Goal: Book appointment/travel/reservation

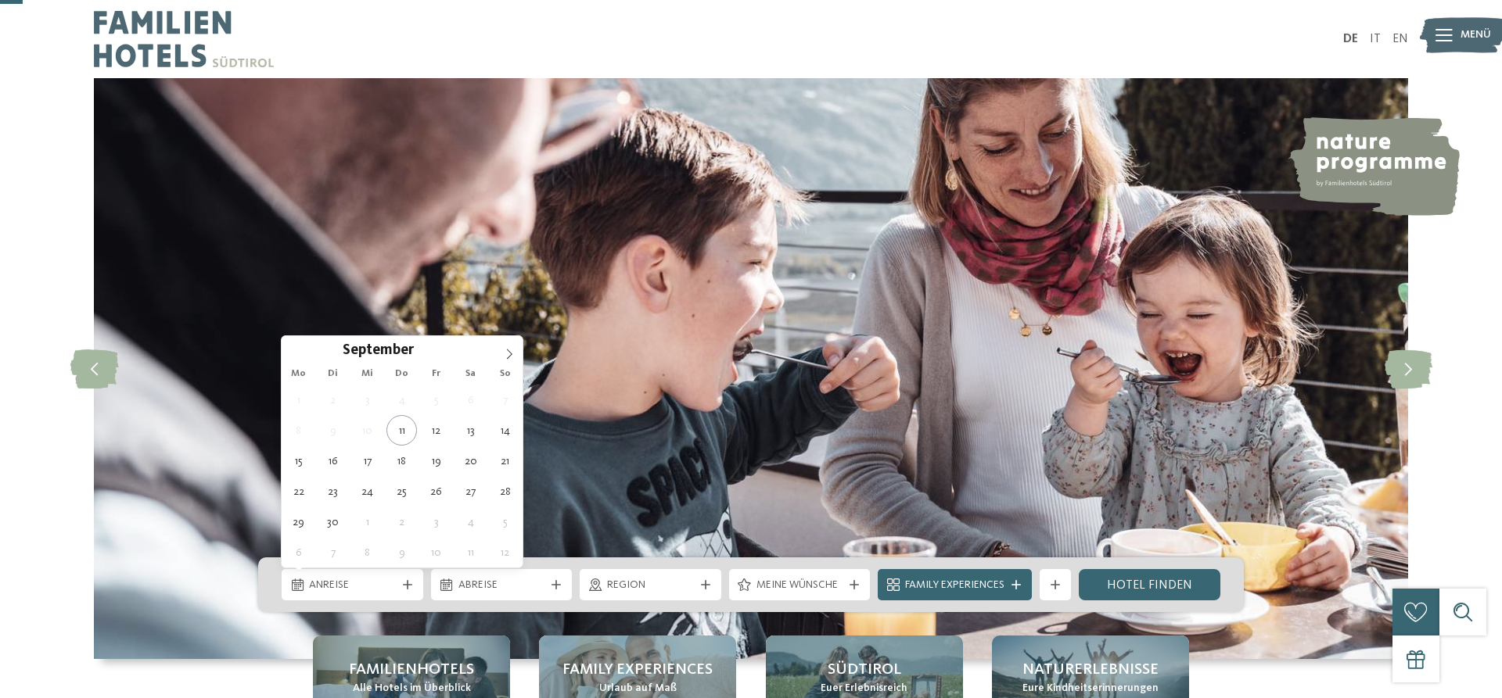
click at [398, 576] on div "Anreise" at bounding box center [352, 584] width 95 height 17
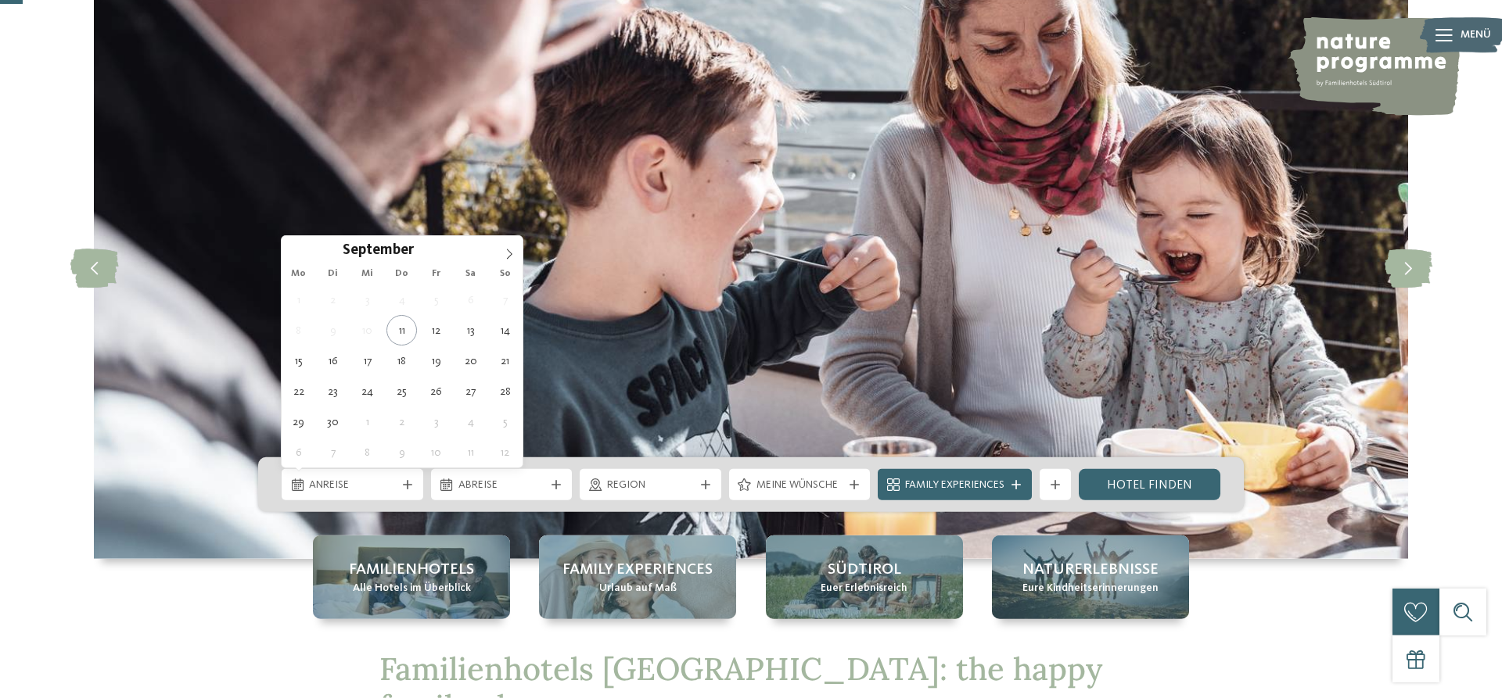
scroll to position [100, 0]
type div "21.09.2025"
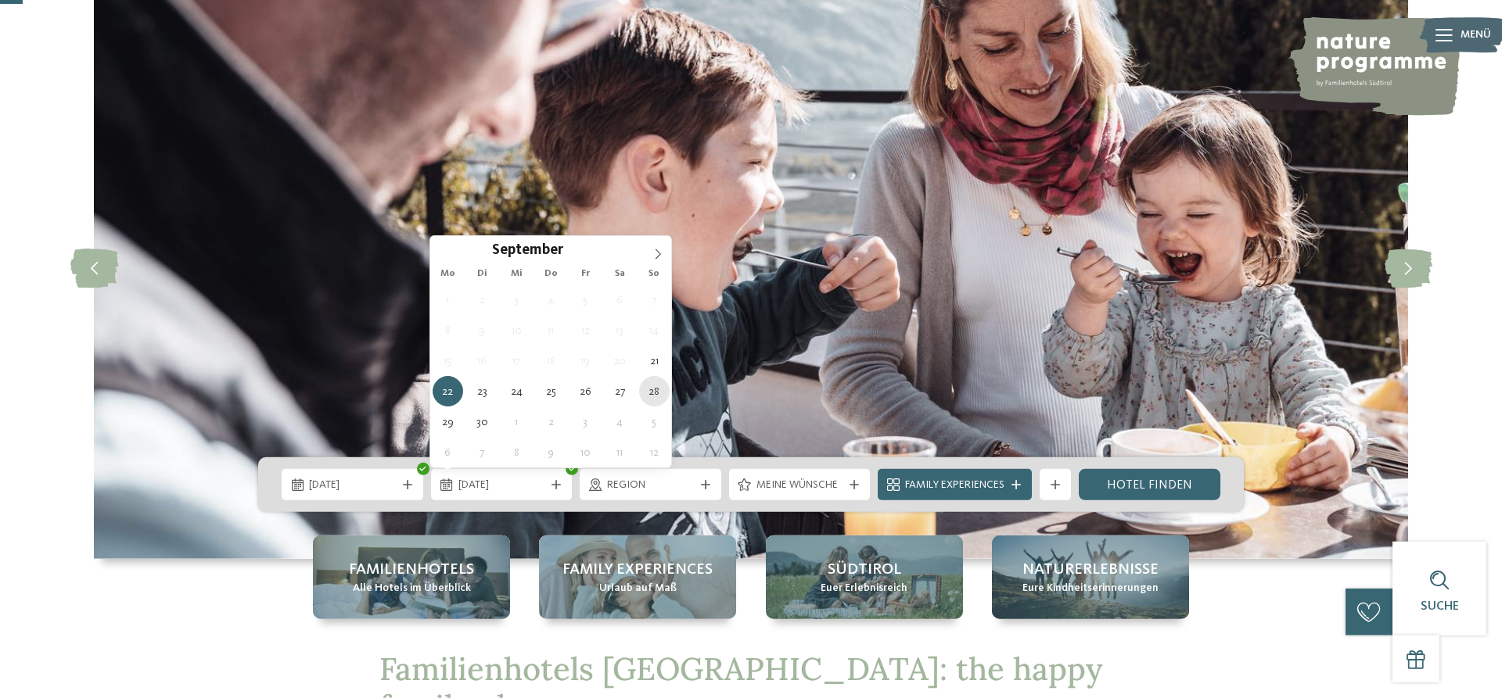
type div "28.09.2025"
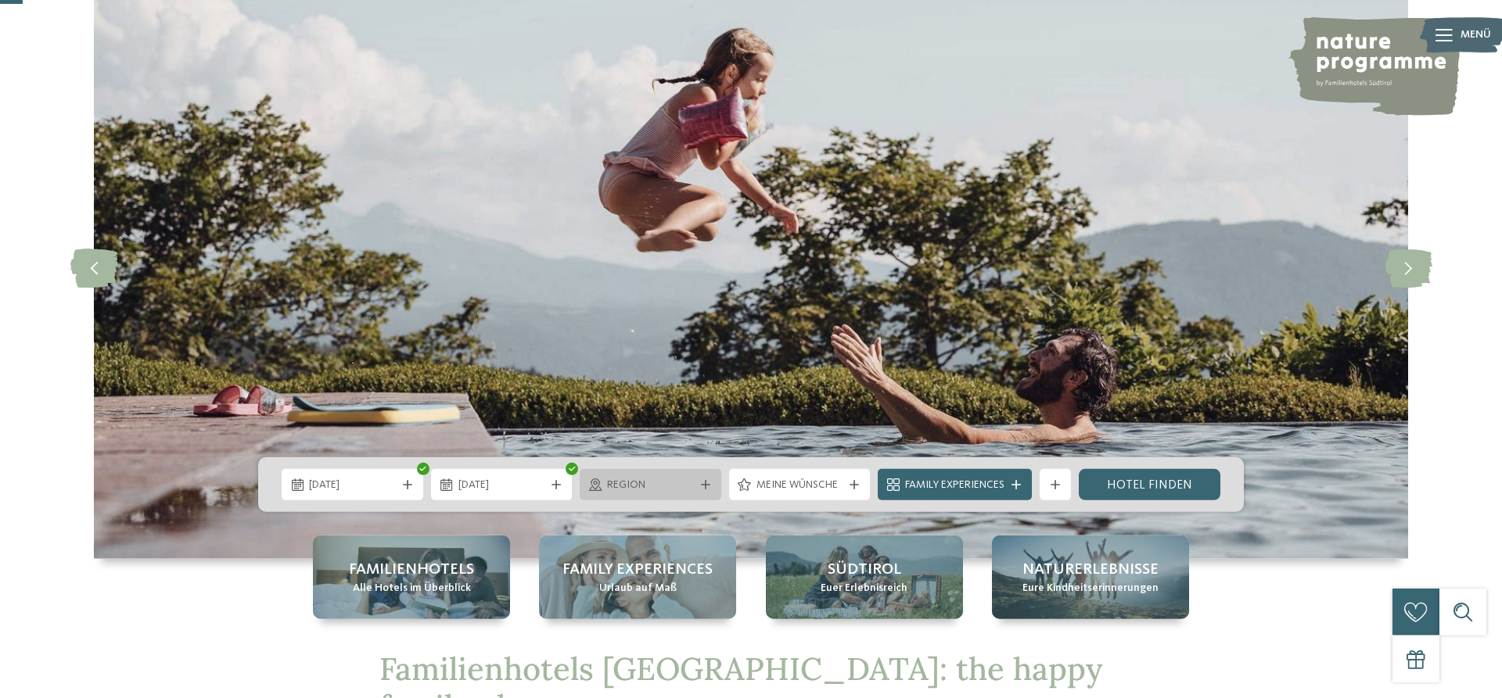
click at [659, 481] on span "Region" at bounding box center [650, 486] width 87 height 16
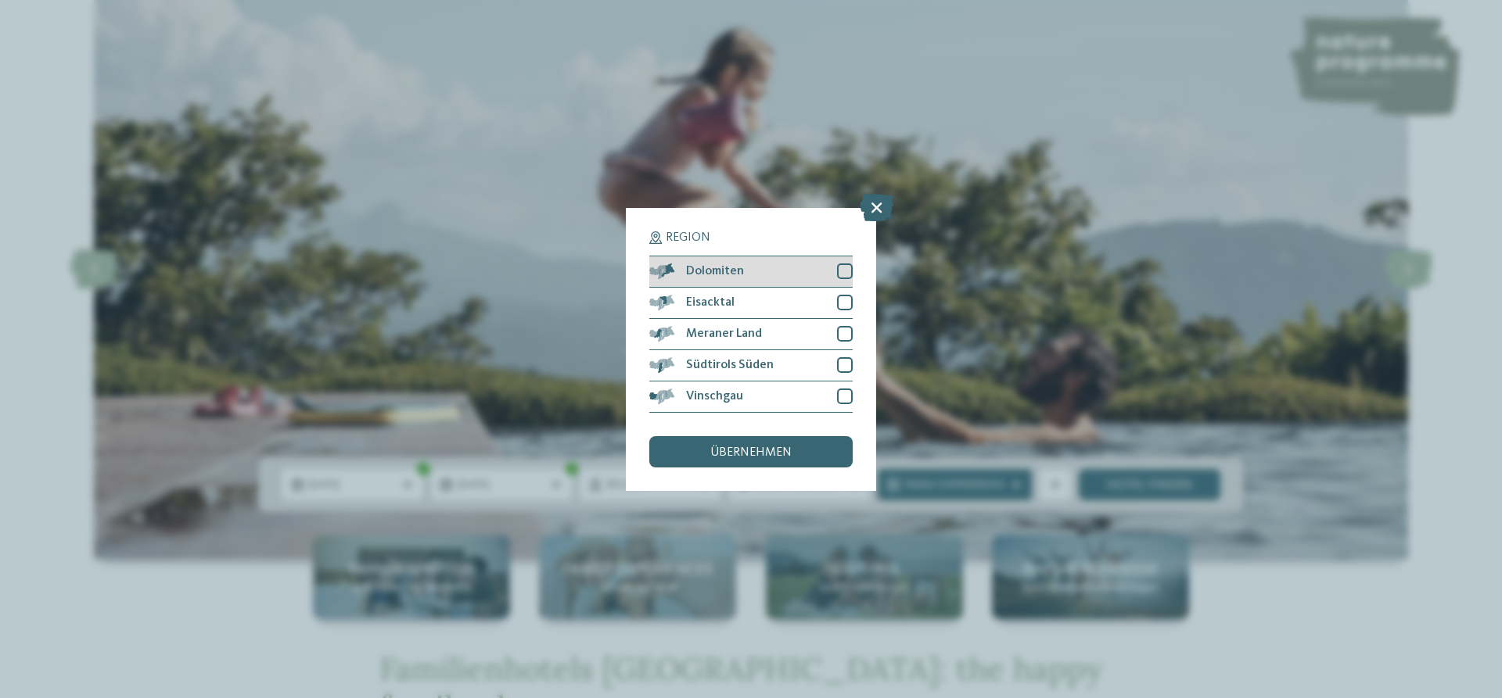
click at [844, 271] on div at bounding box center [845, 272] width 16 height 16
click at [844, 295] on div at bounding box center [845, 303] width 16 height 16
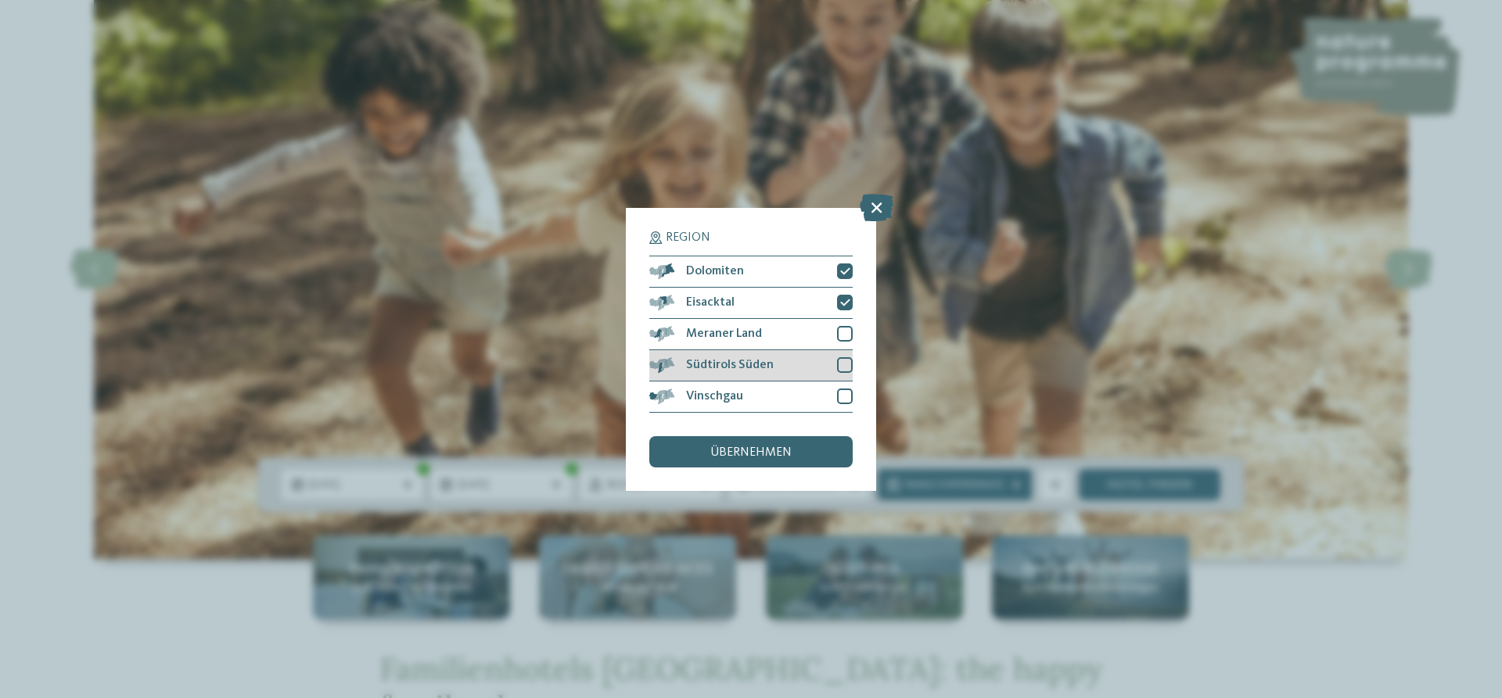
click at [847, 361] on div at bounding box center [845, 365] width 16 height 16
click at [789, 451] on span "übernehmen" at bounding box center [750, 453] width 81 height 13
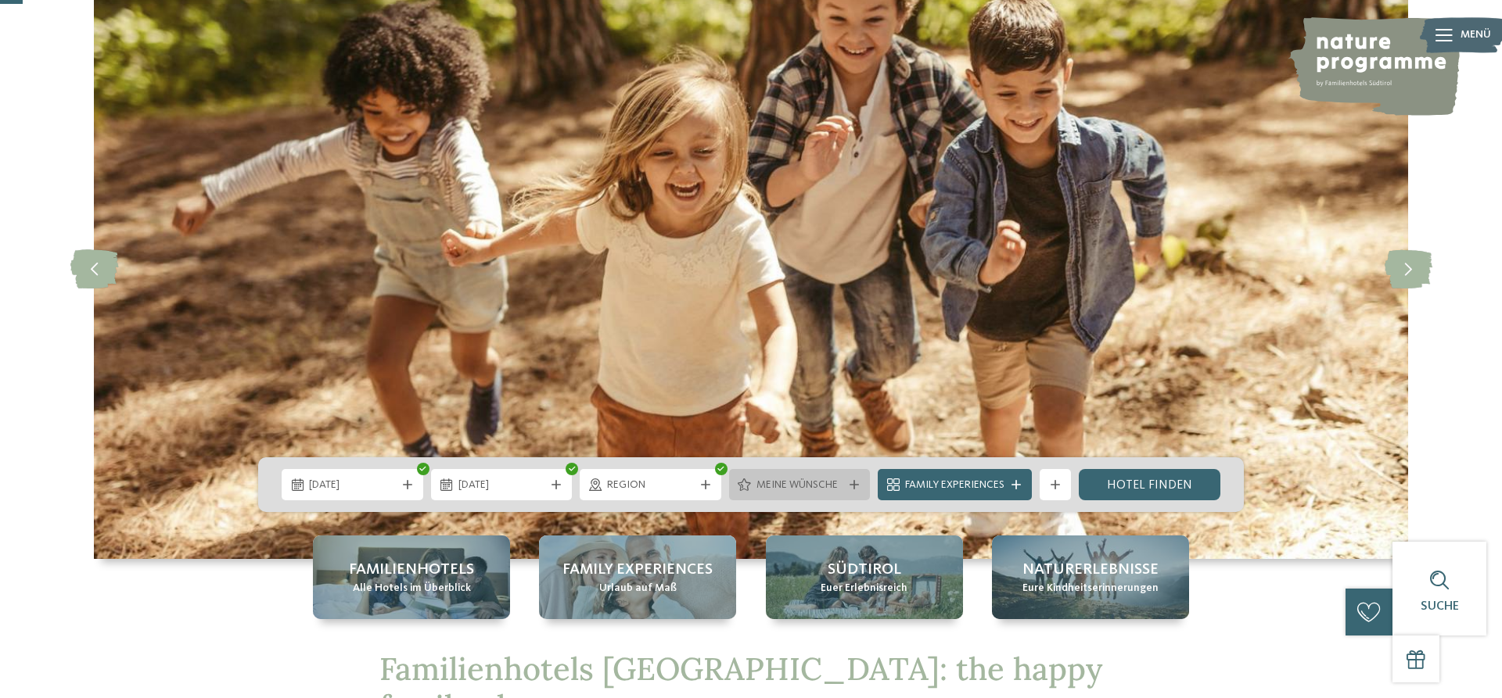
click at [780, 491] on span "Meine Wünsche" at bounding box center [799, 486] width 87 height 16
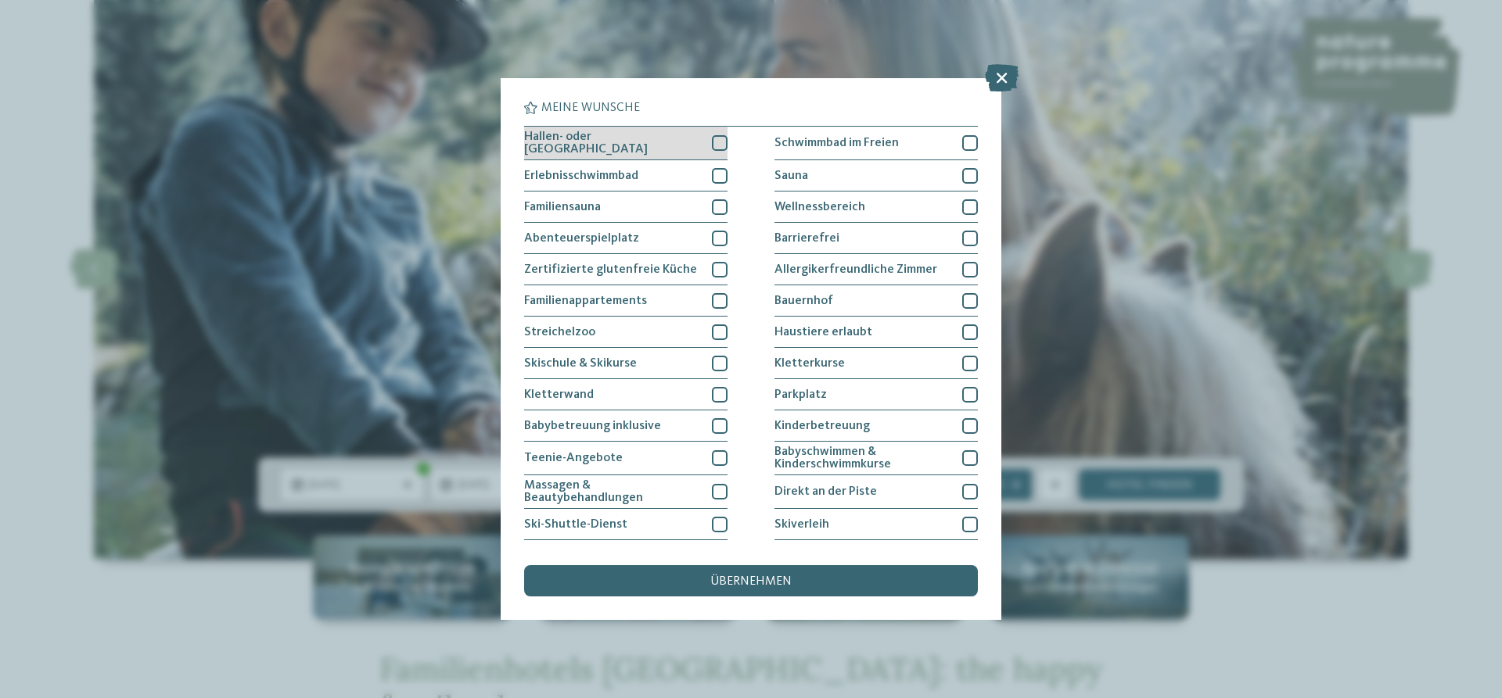
click at [716, 138] on div at bounding box center [720, 143] width 16 height 16
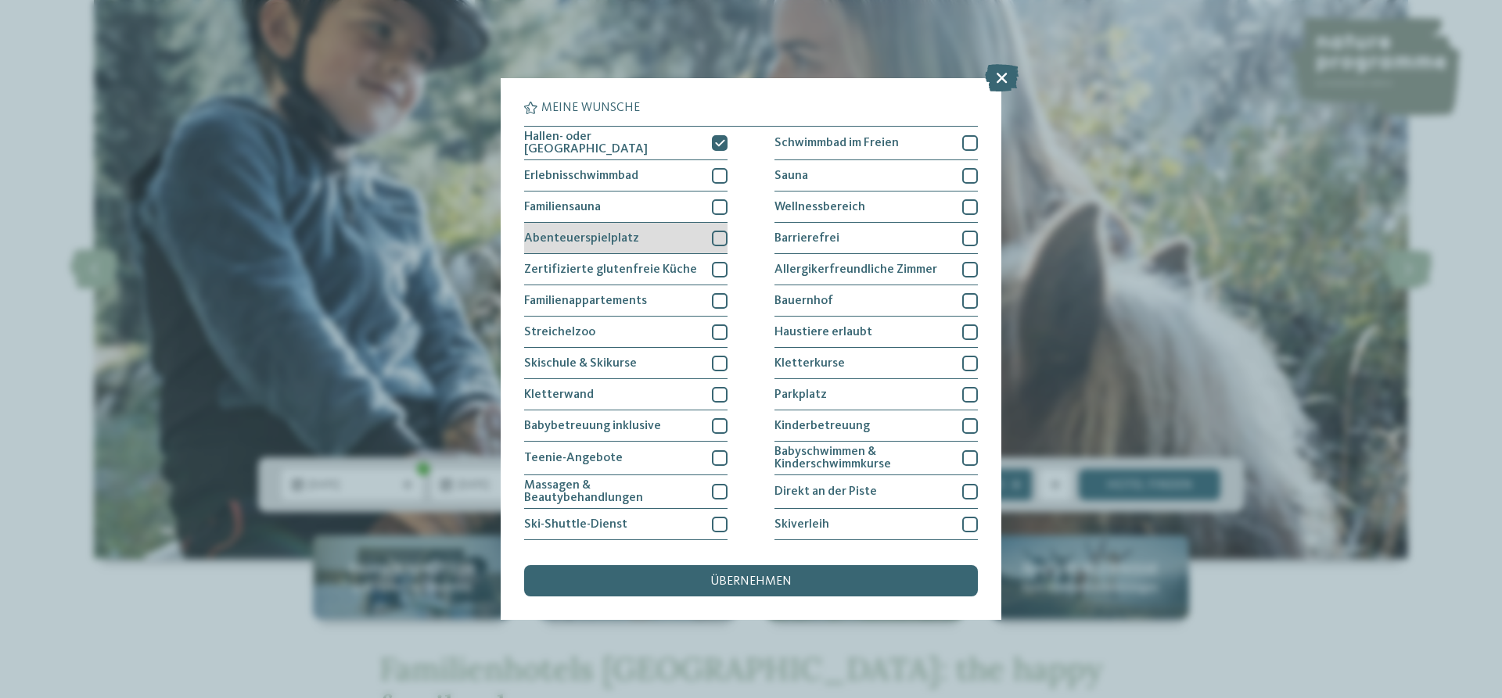
click at [716, 228] on div "Abenteuerspielplatz" at bounding box center [625, 238] width 203 height 31
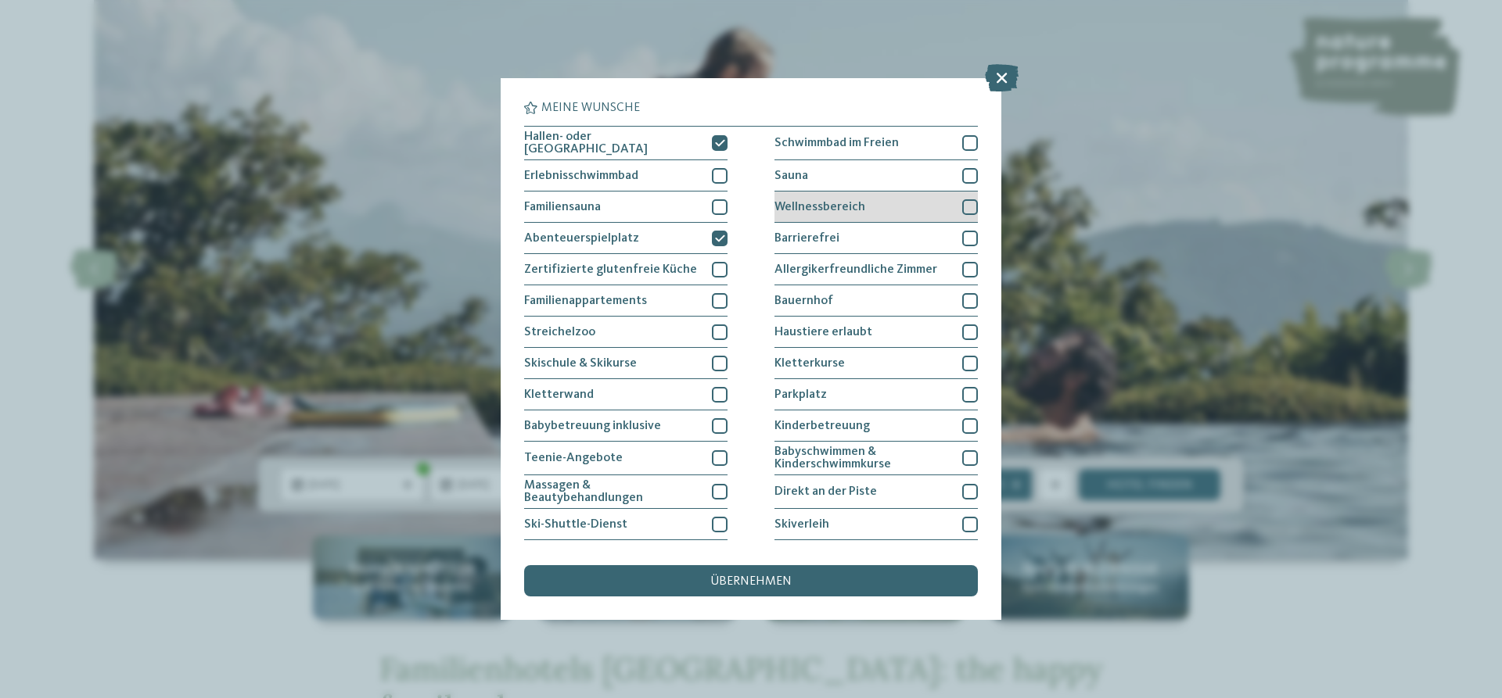
click at [962, 203] on div at bounding box center [970, 207] width 16 height 16
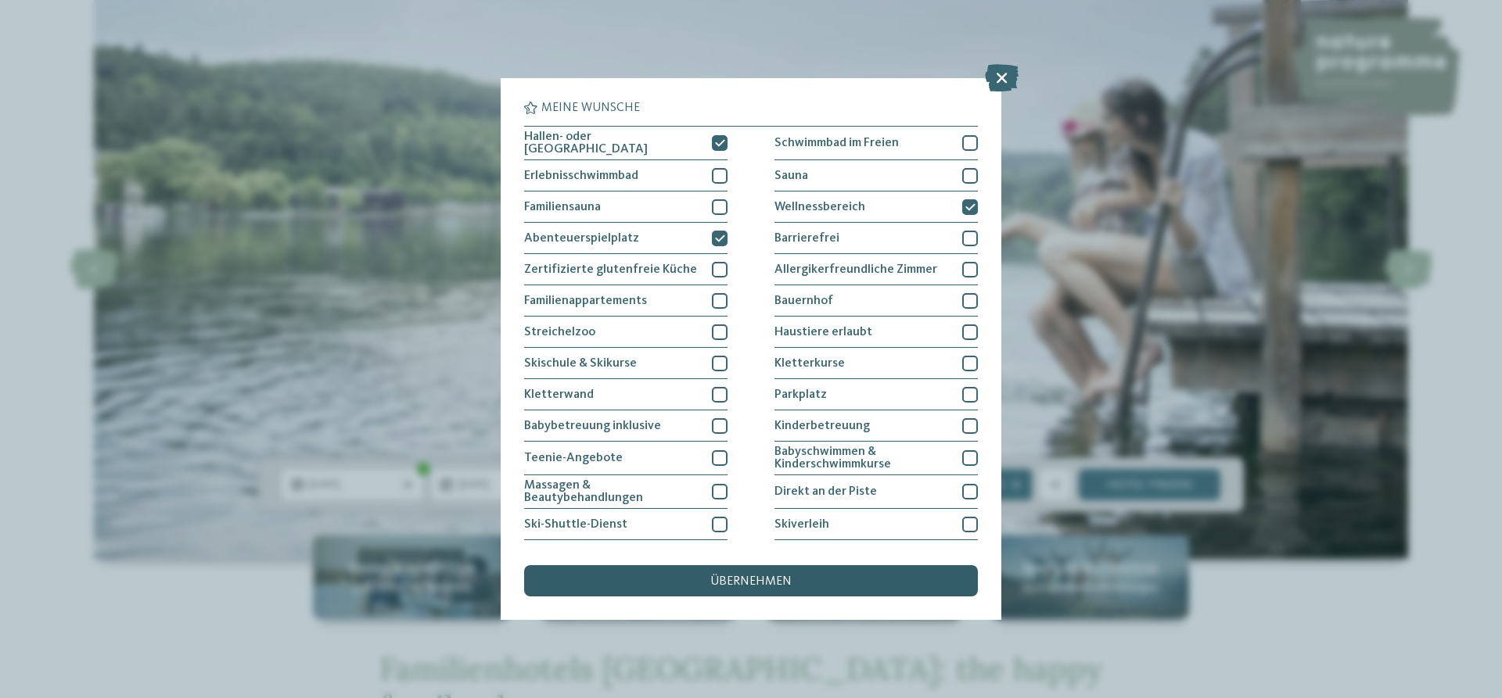
click at [783, 572] on div "übernehmen" at bounding box center [751, 580] width 454 height 31
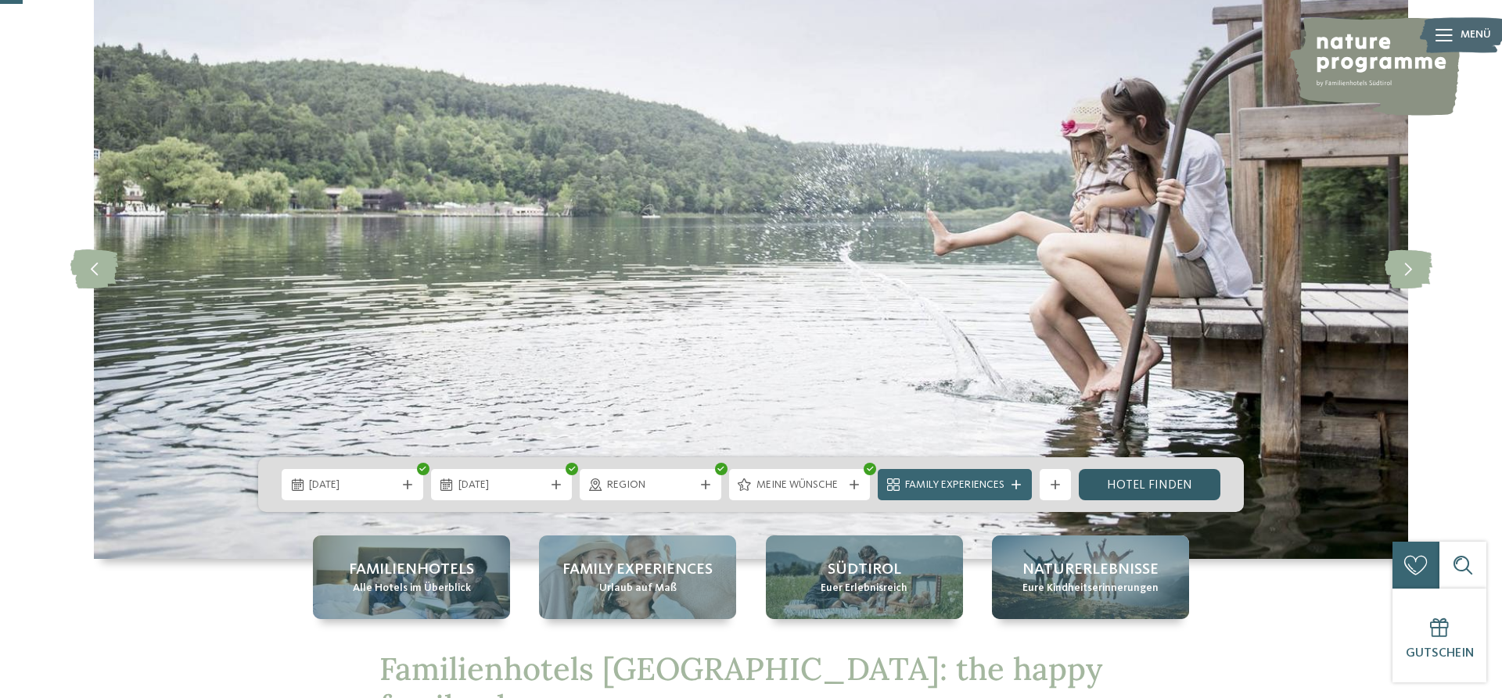
click at [1111, 473] on link "Hotel finden" at bounding box center [1149, 484] width 142 height 31
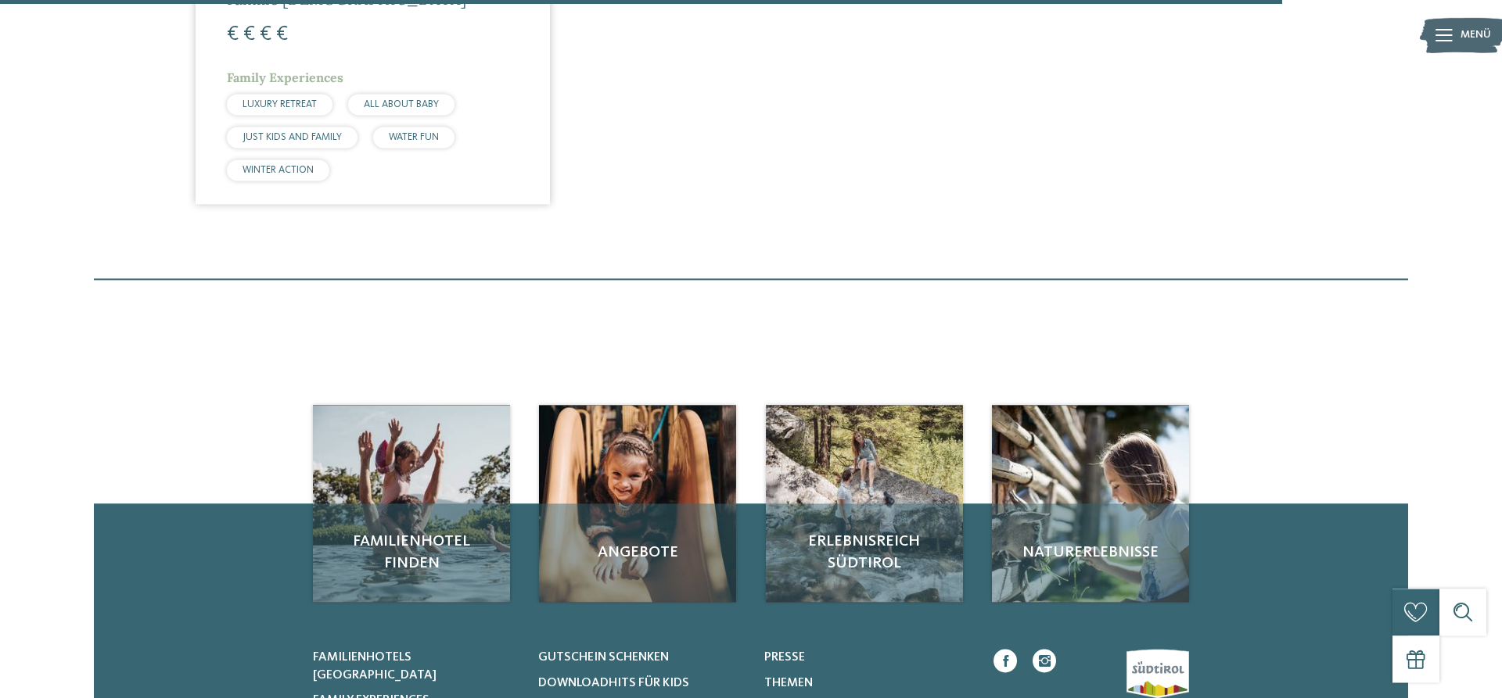
scroll to position [2464, 0]
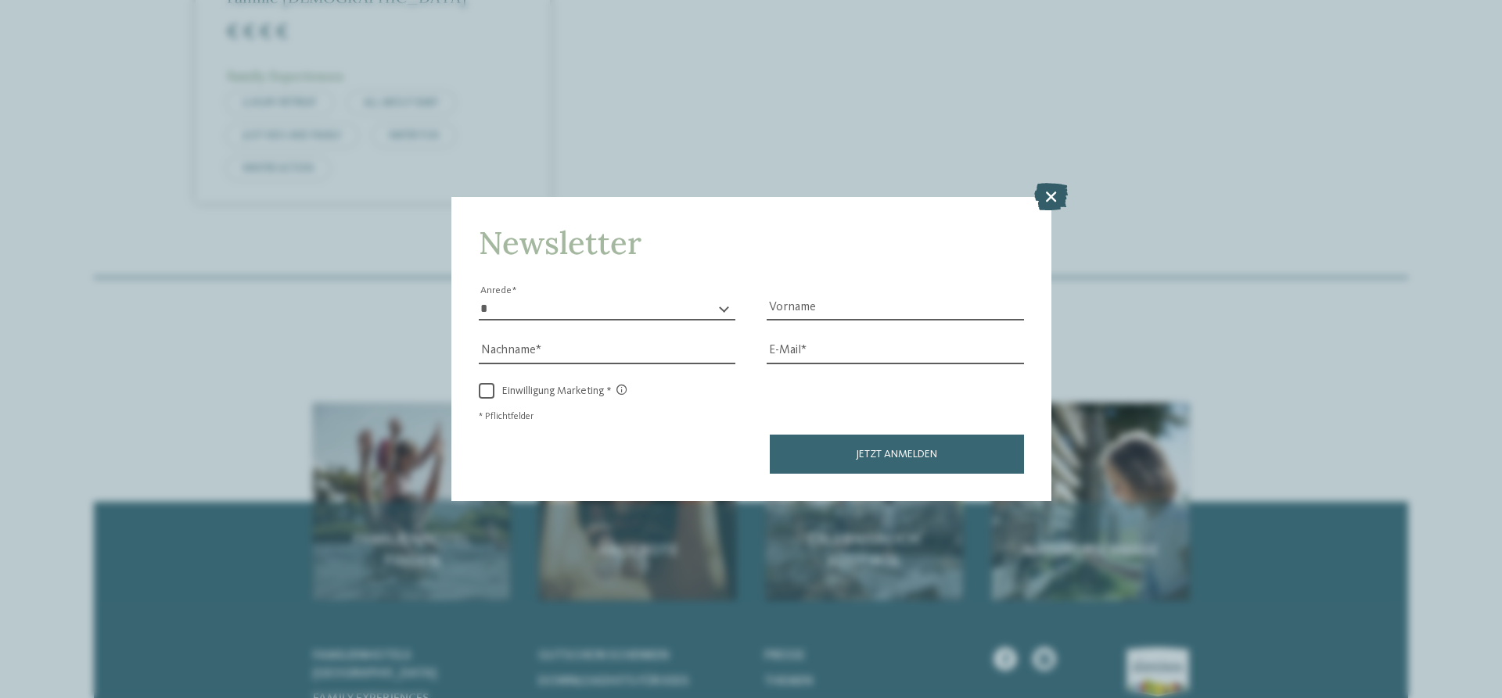
click at [1047, 196] on icon at bounding box center [1051, 196] width 34 height 27
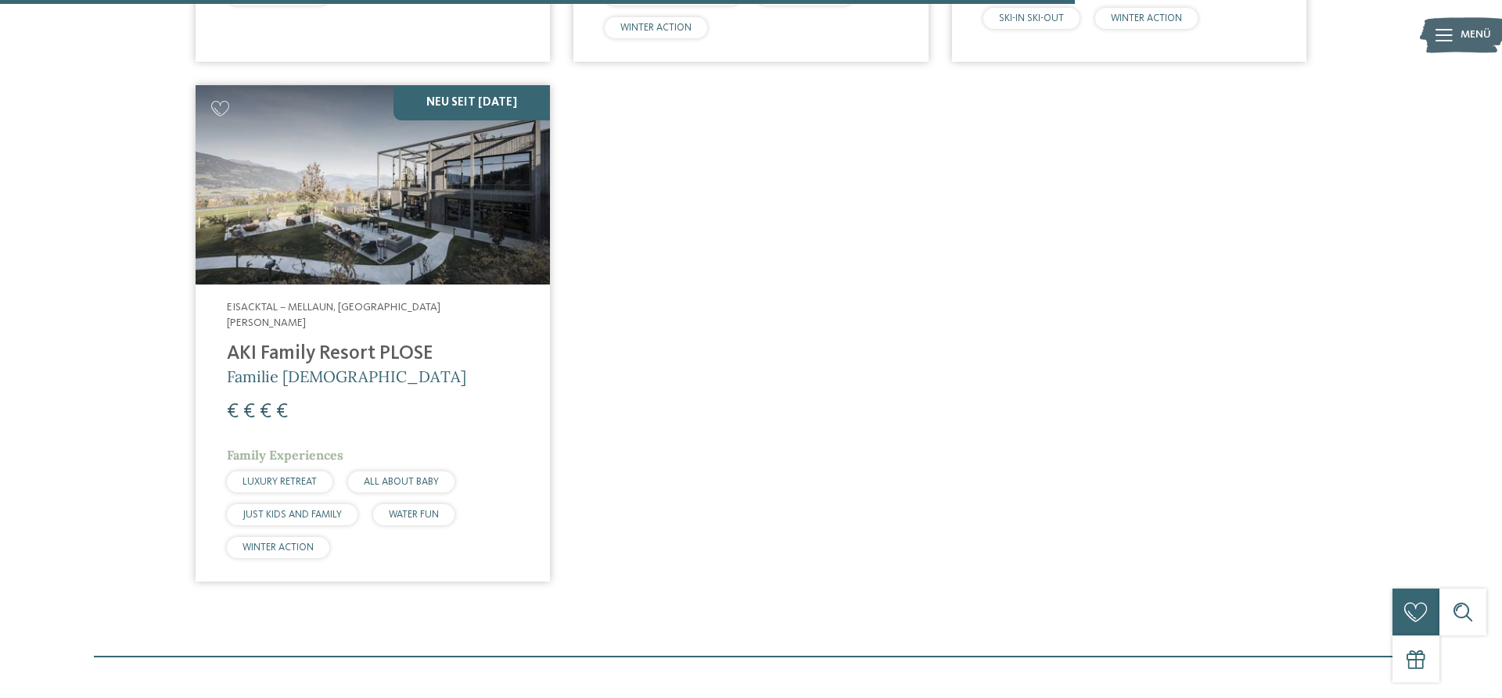
scroll to position [2059, 0]
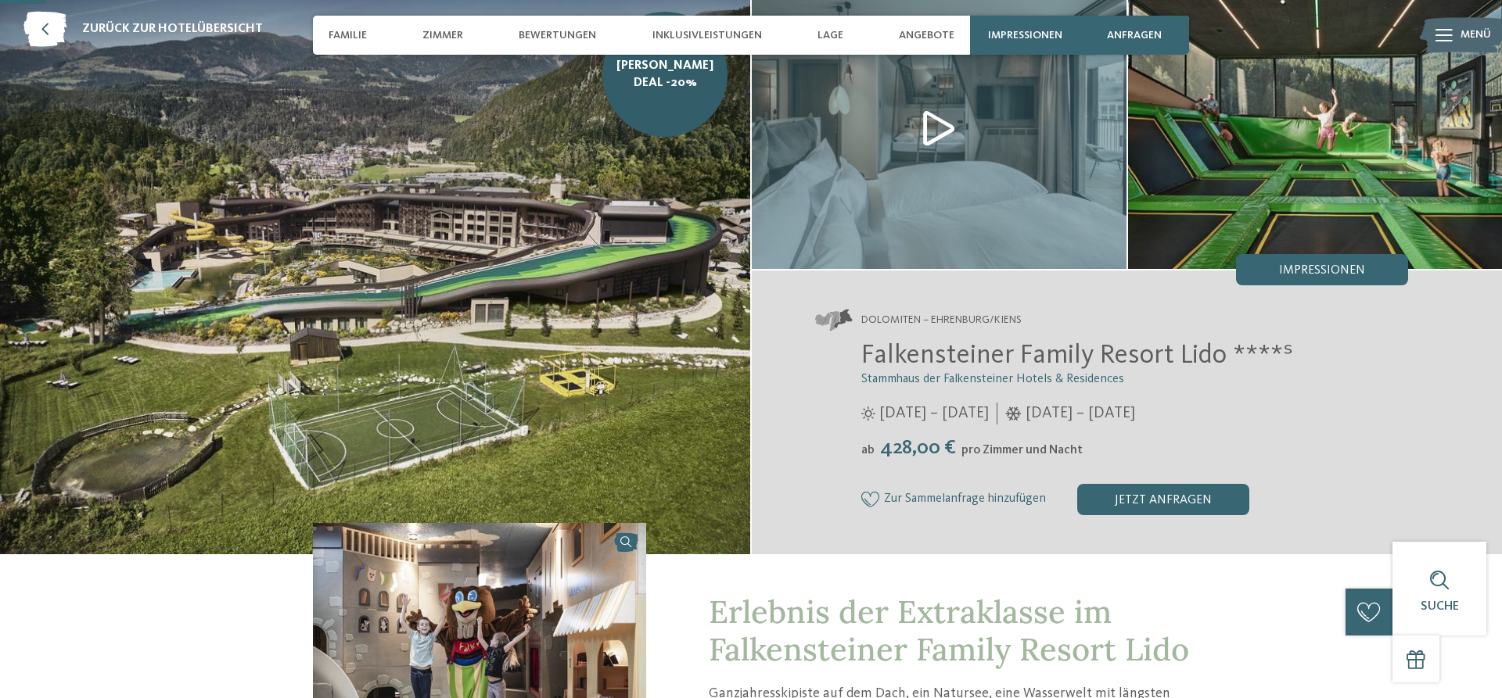
scroll to position [89, 0]
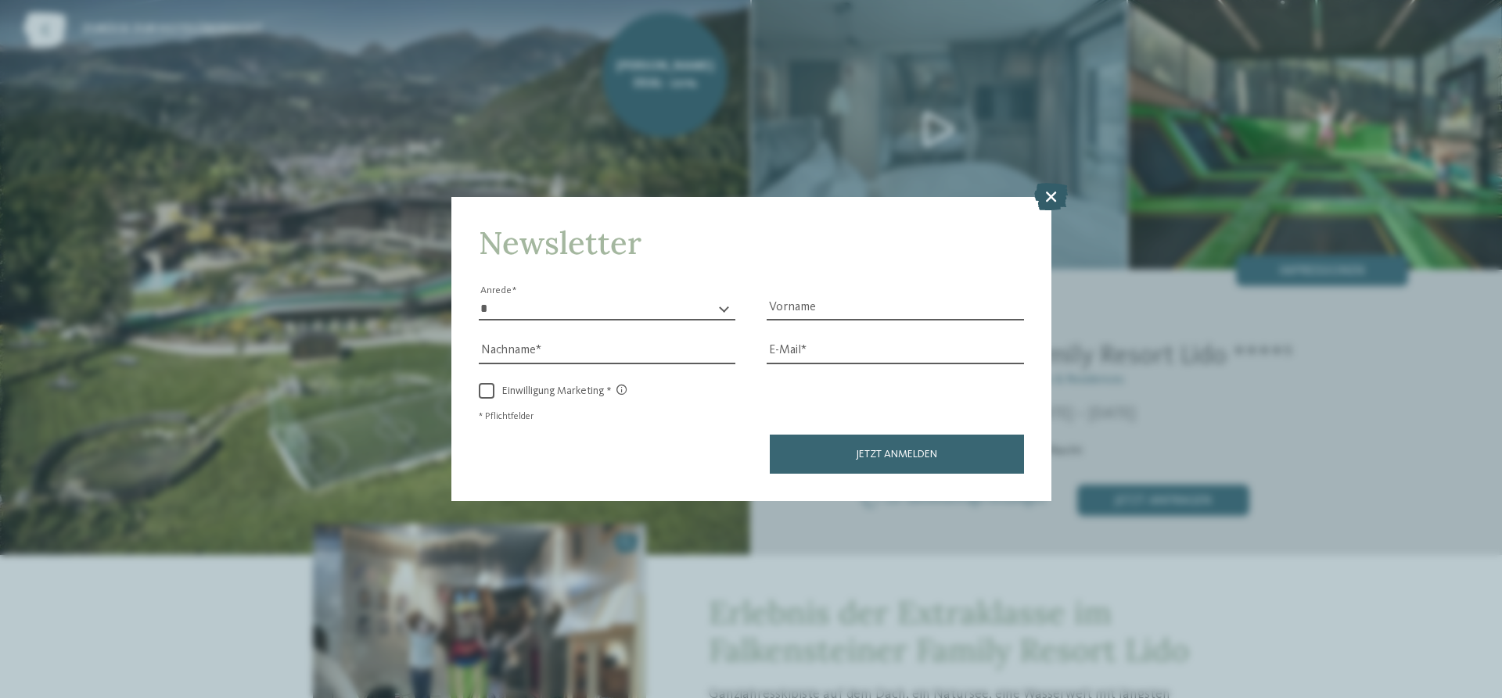
click at [1047, 196] on icon at bounding box center [1051, 196] width 34 height 27
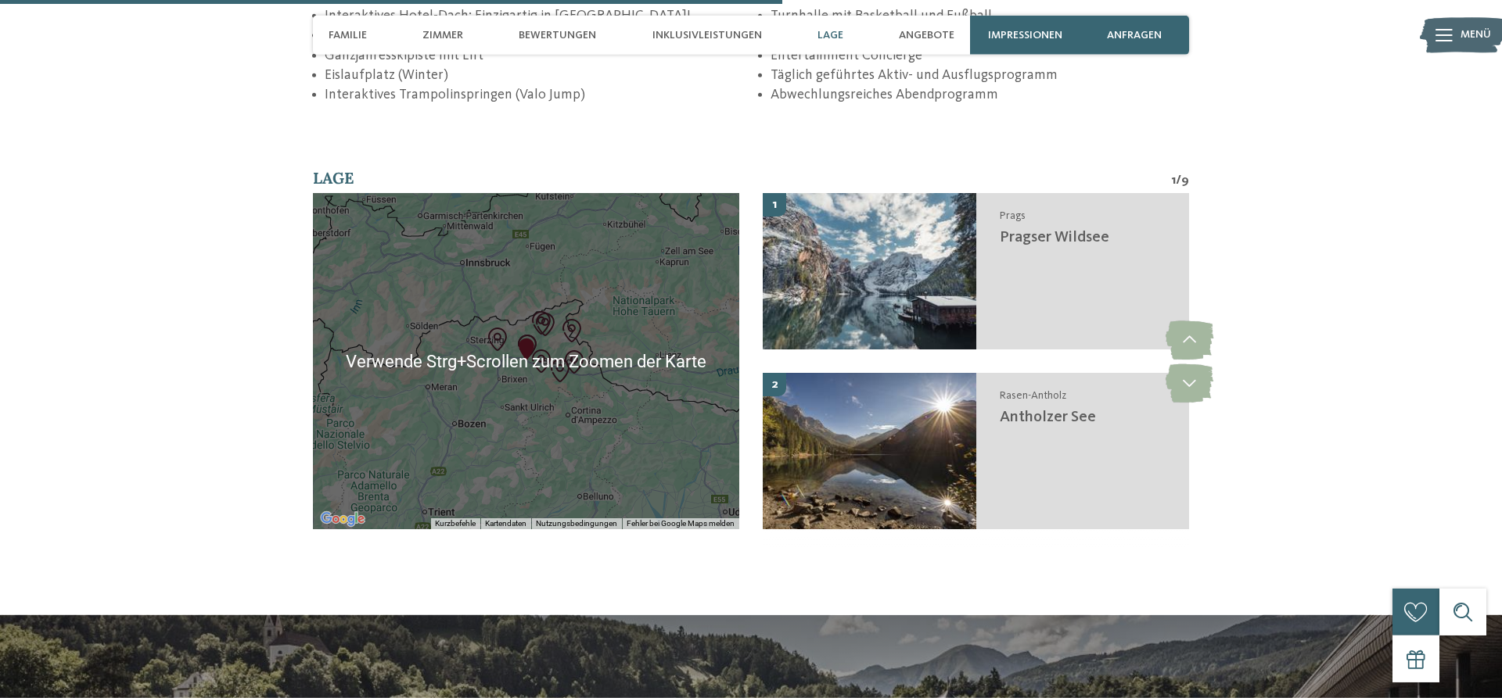
scroll to position [2794, 0]
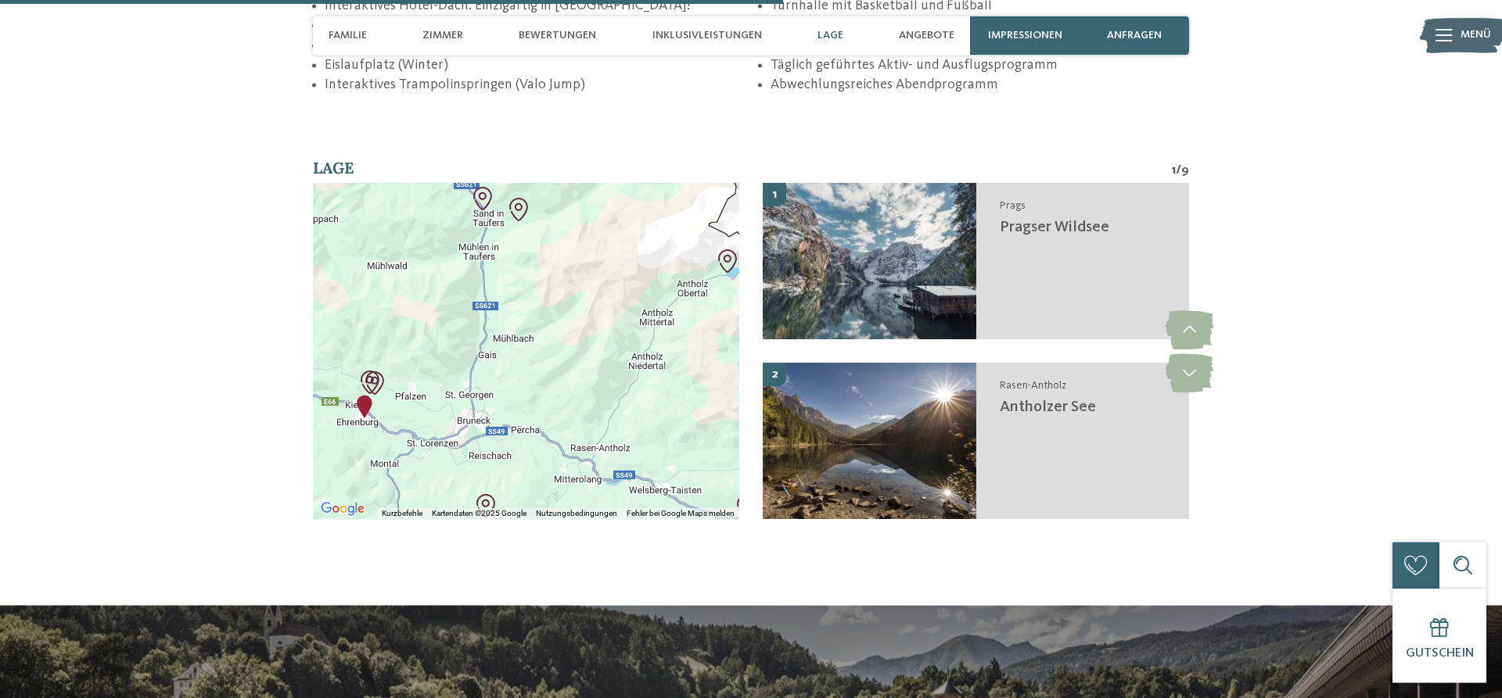
drag, startPoint x: 443, startPoint y: 350, endPoint x: 591, endPoint y: 344, distance: 147.9
click at [591, 344] on div at bounding box center [526, 351] width 426 height 336
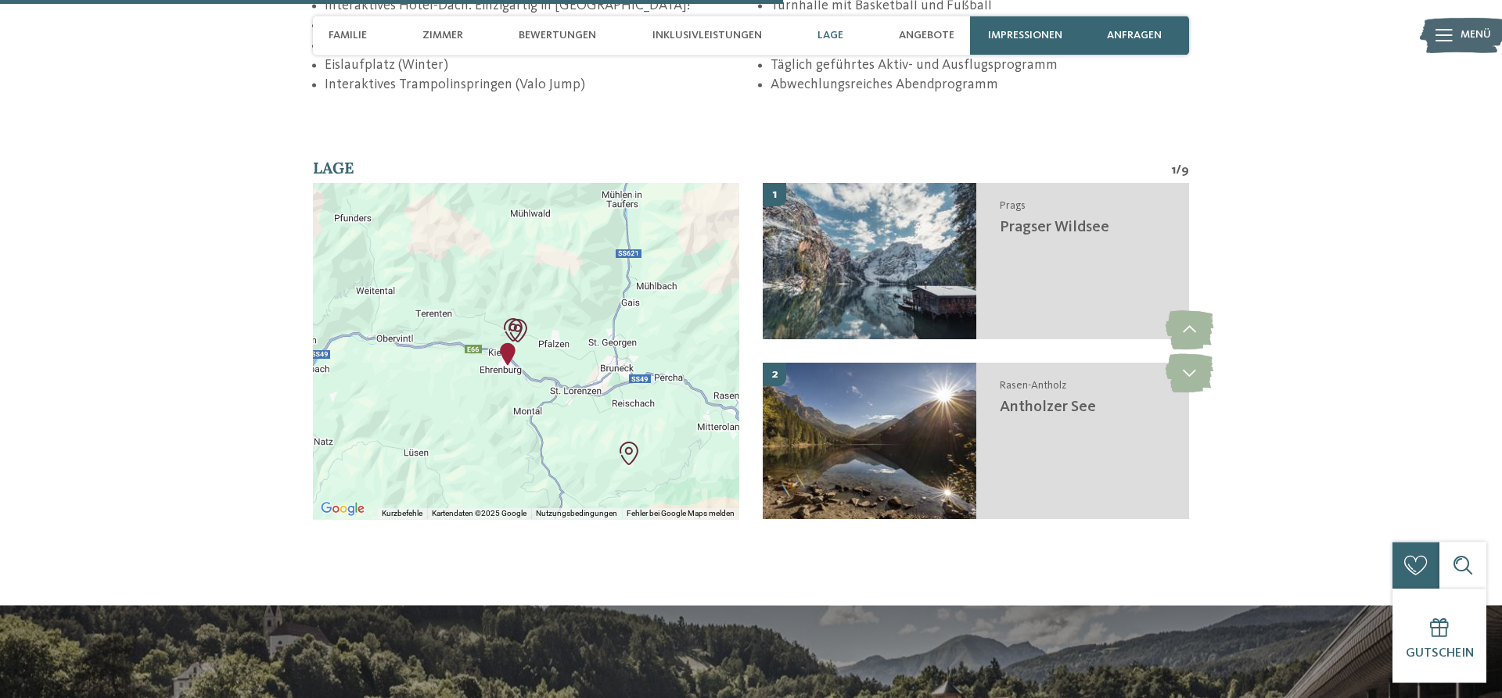
drag, startPoint x: 443, startPoint y: 388, endPoint x: 594, endPoint y: 330, distance: 162.4
click at [594, 330] on div at bounding box center [526, 351] width 426 height 336
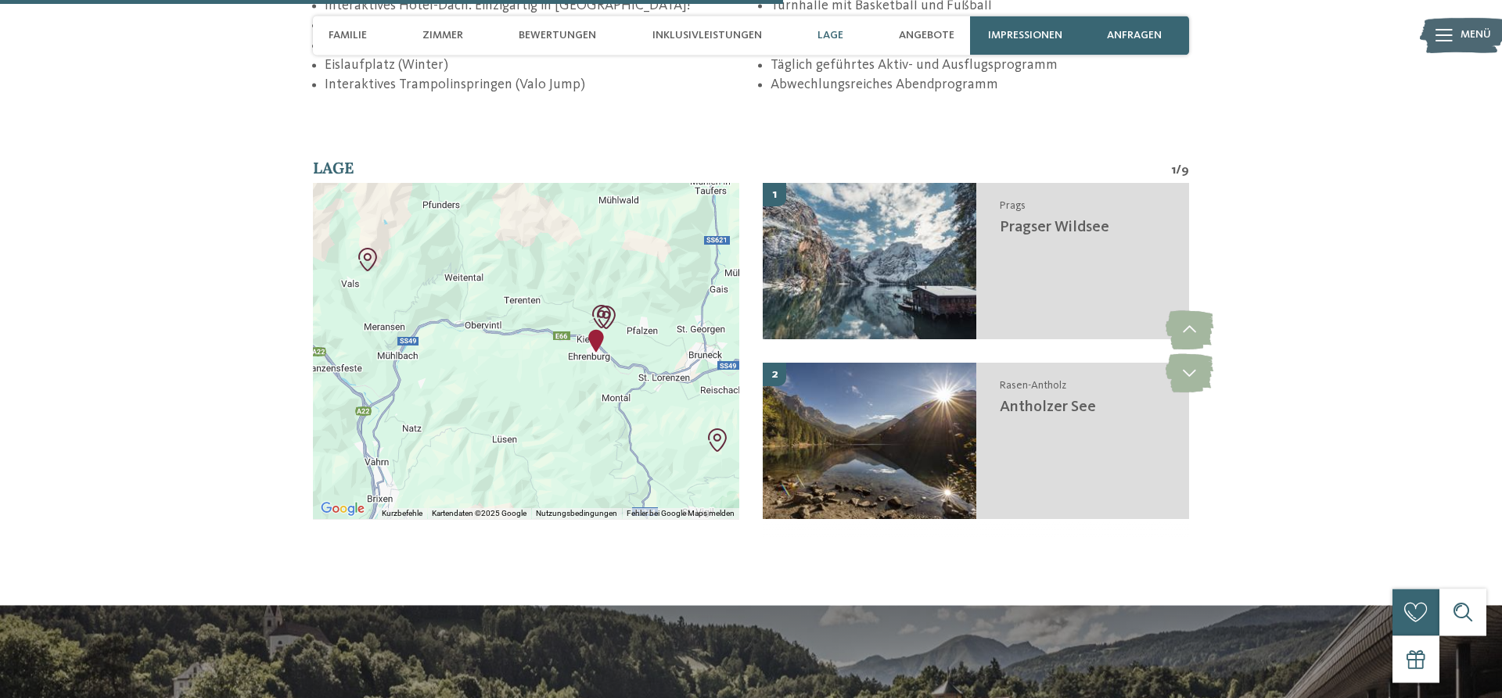
drag, startPoint x: 436, startPoint y: 347, endPoint x: 530, endPoint y: 333, distance: 95.7
click at [530, 333] on div at bounding box center [526, 351] width 426 height 336
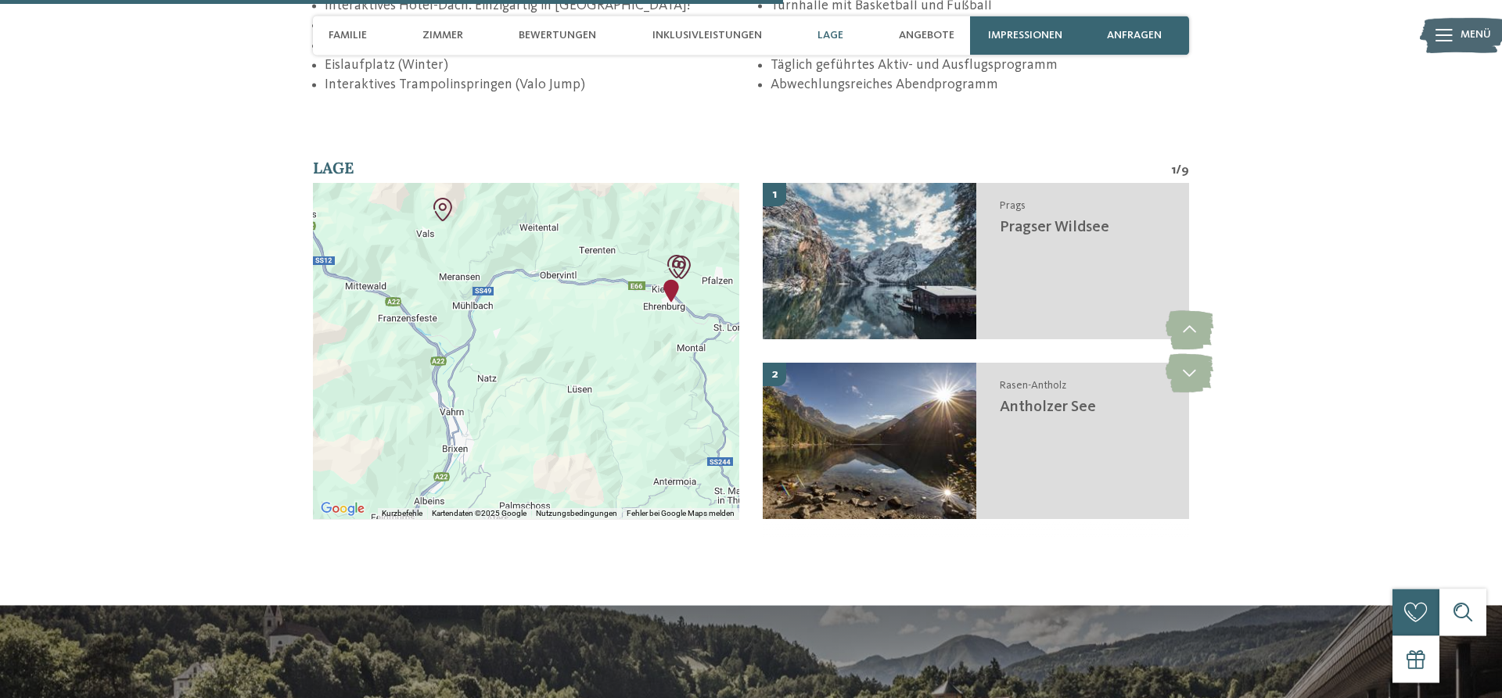
drag, startPoint x: 390, startPoint y: 388, endPoint x: 482, endPoint y: 330, distance: 108.3
click at [482, 330] on div at bounding box center [526, 351] width 426 height 336
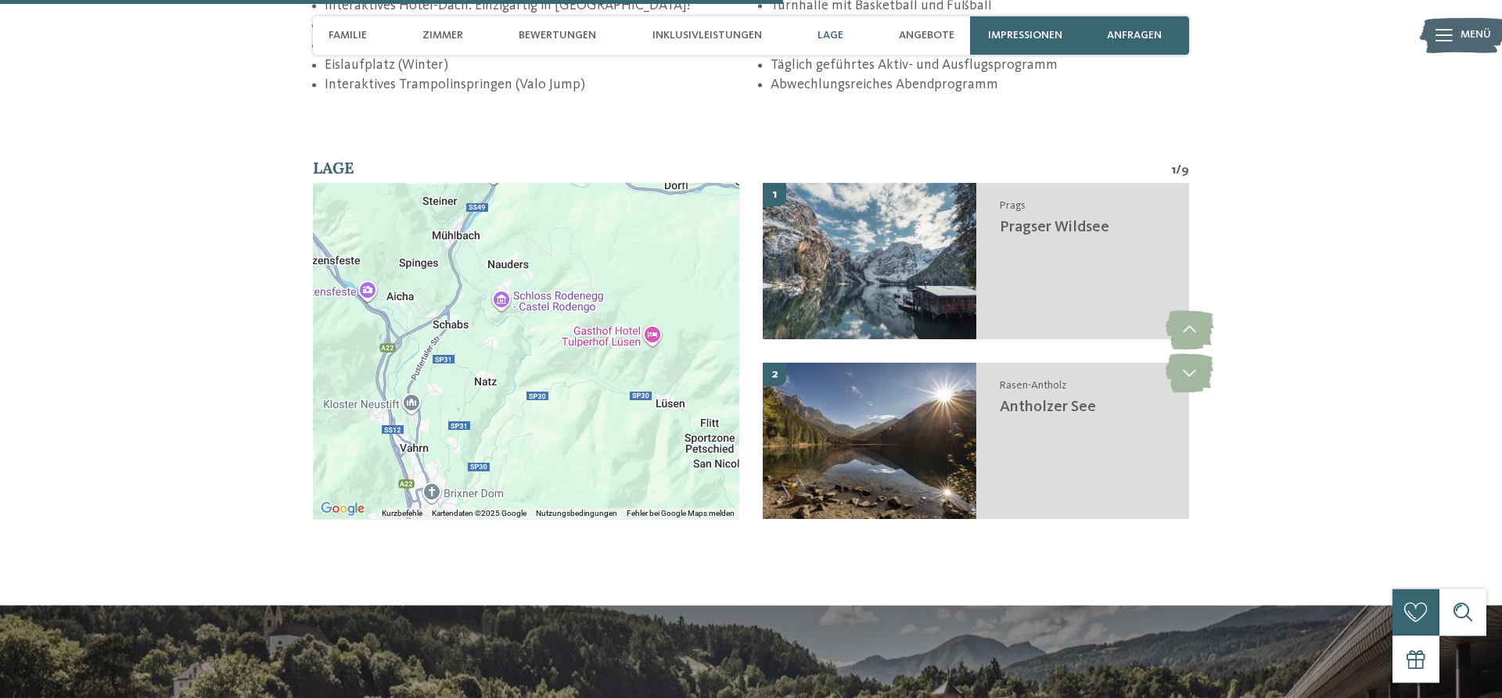
click at [485, 391] on div at bounding box center [526, 351] width 426 height 336
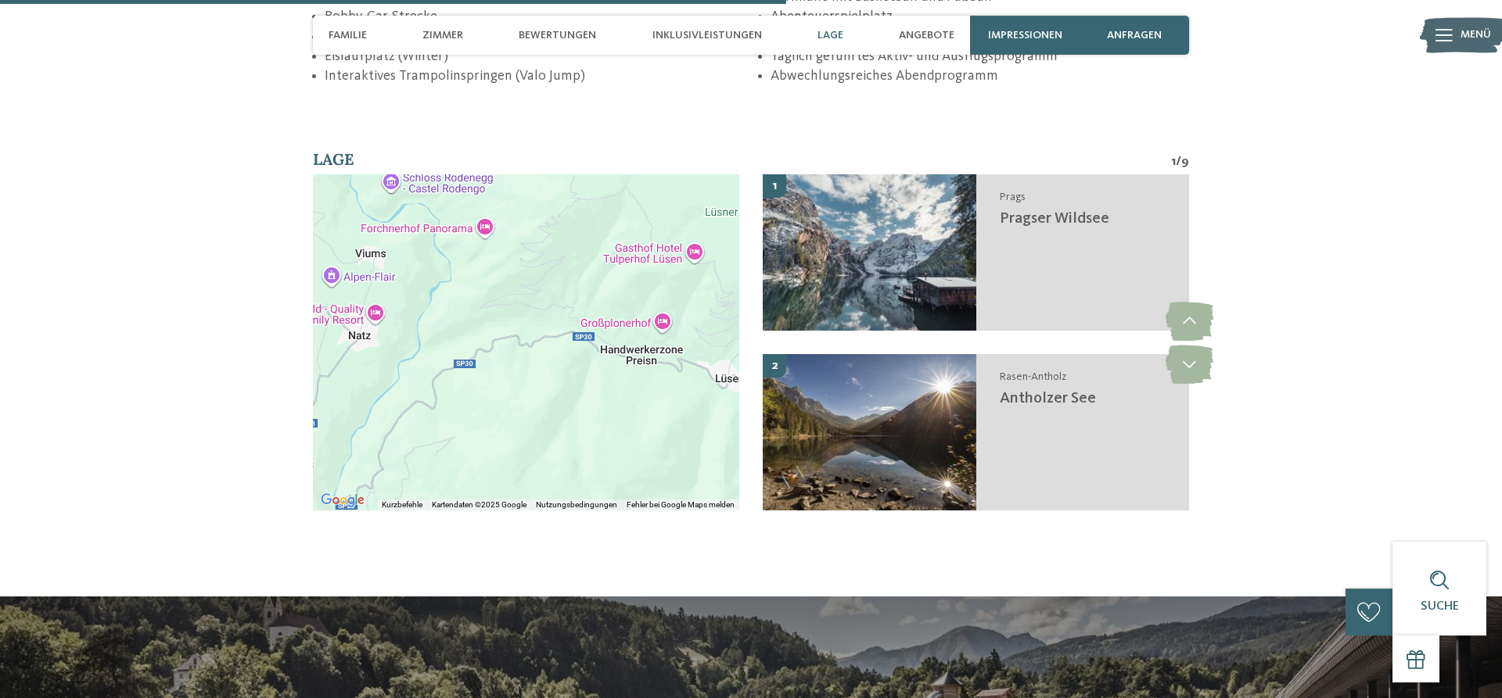
drag, startPoint x: 516, startPoint y: 379, endPoint x: 385, endPoint y: 353, distance: 133.9
click at [385, 353] on div at bounding box center [526, 342] width 426 height 336
click at [654, 411] on div at bounding box center [526, 342] width 426 height 336
click at [659, 332] on div at bounding box center [526, 342] width 426 height 336
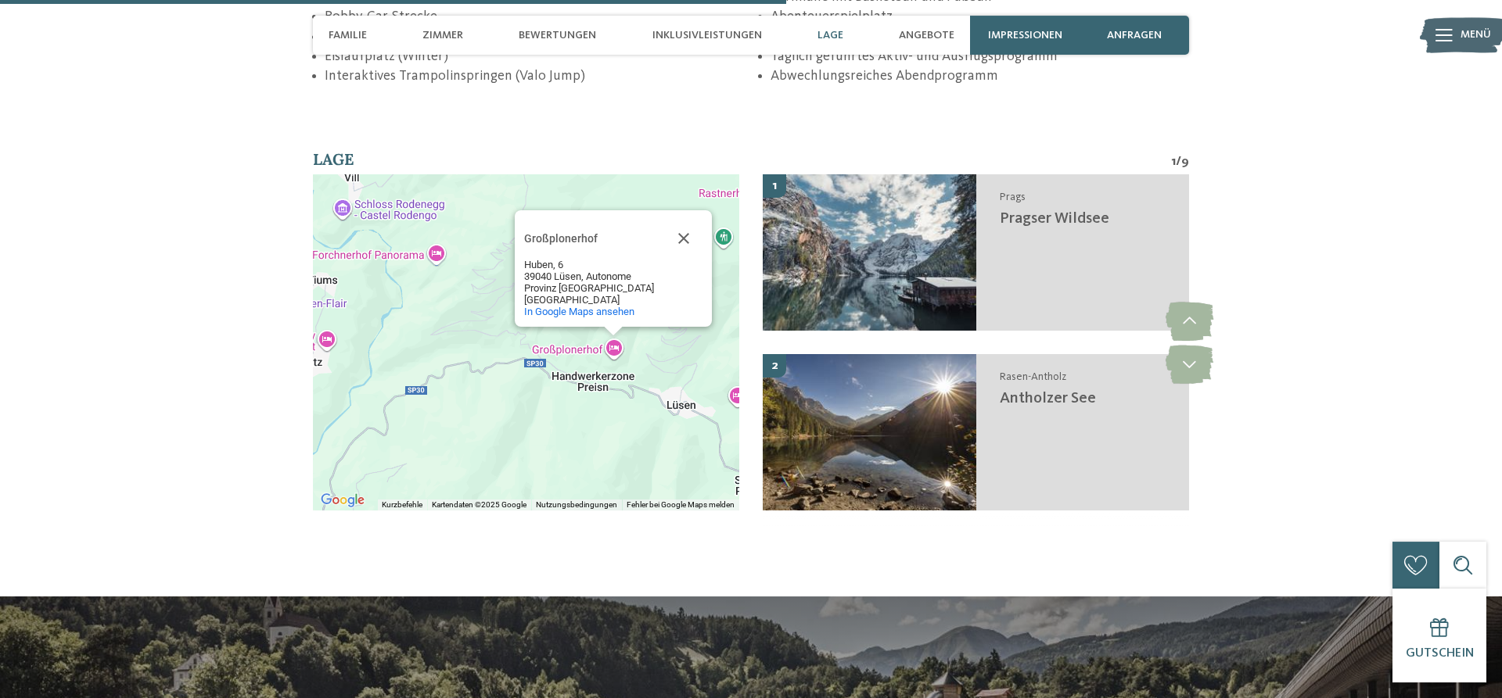
click at [659, 332] on div "Großplonerhof Großplonerhof Huben, 6 39040 Lüsen, Autonome Provinz Bozen - Südt…" at bounding box center [526, 342] width 426 height 336
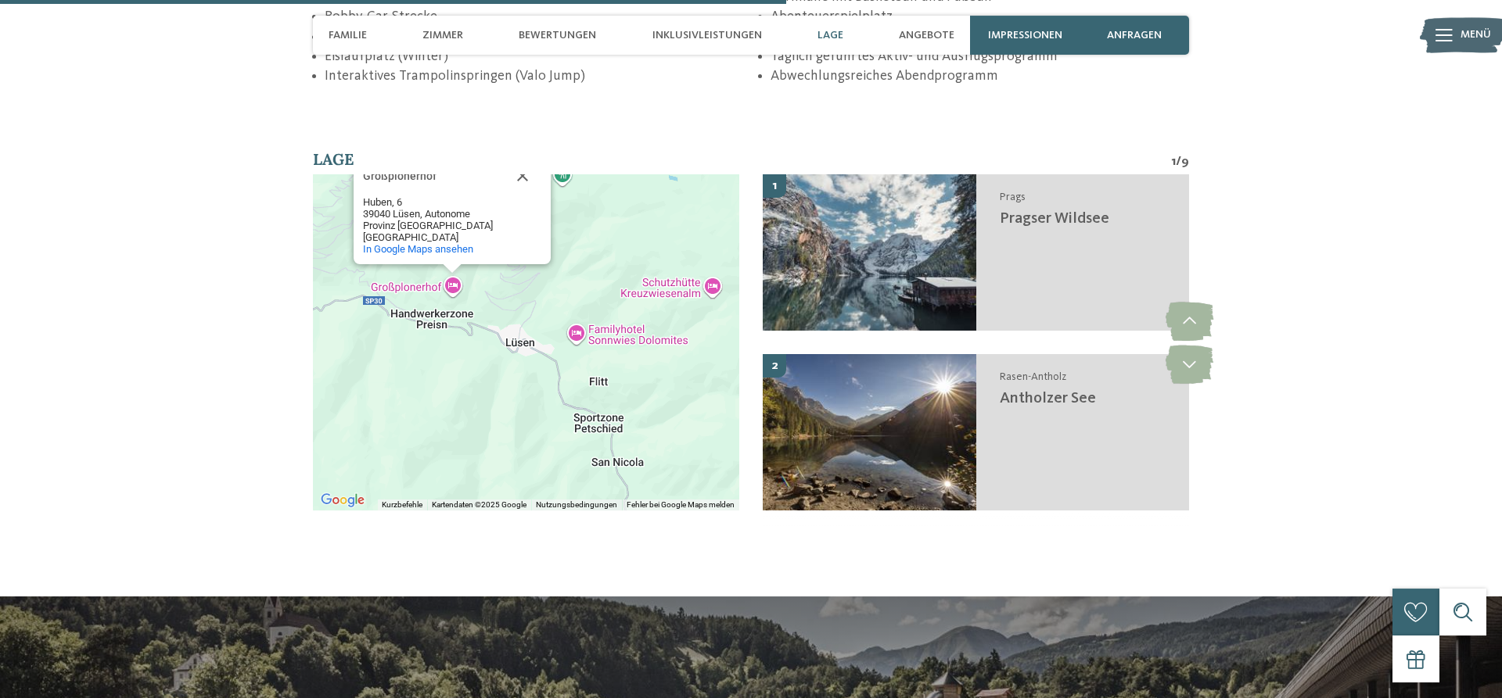
drag, startPoint x: 634, startPoint y: 420, endPoint x: 489, endPoint y: 345, distance: 163.7
click at [489, 345] on div "Großplonerhof Großplonerhof Huben, 6 39040 Lüsen, Autonome Provinz Bozen - Südt…" at bounding box center [526, 342] width 426 height 336
click at [576, 341] on div "Großplonerhof Großplonerhof Huben, 6 39040 Lüsen, Autonome Provinz Bozen - Südt…" at bounding box center [526, 342] width 426 height 336
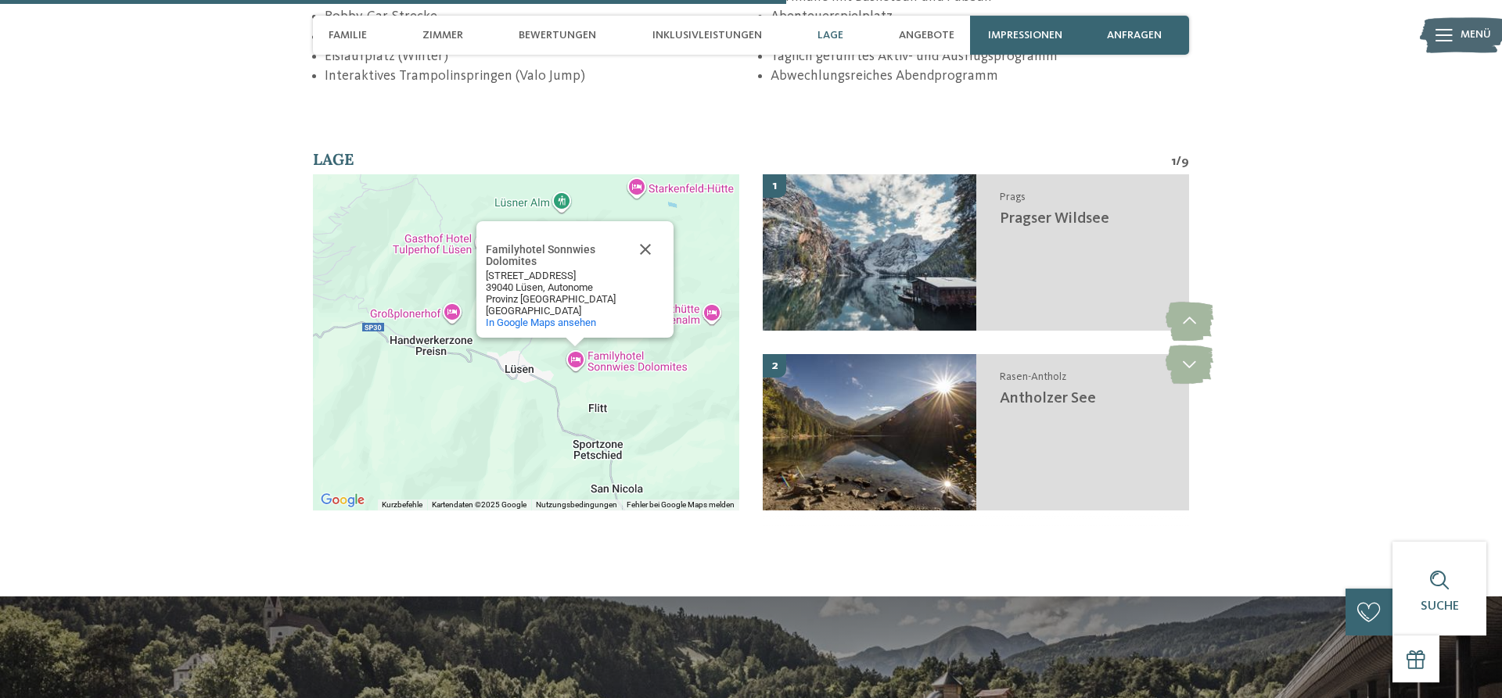
drag, startPoint x: 537, startPoint y: 261, endPoint x: 483, endPoint y: 251, distance: 54.9
click at [486, 251] on div "Familyhotel Sonnwies Dolomites" at bounding box center [556, 255] width 141 height 23
drag, startPoint x: 545, startPoint y: 267, endPoint x: 466, endPoint y: 236, distance: 85.0
click at [486, 244] on div "Familyhotel Sonnwies Dolomites" at bounding box center [556, 255] width 141 height 23
copy div
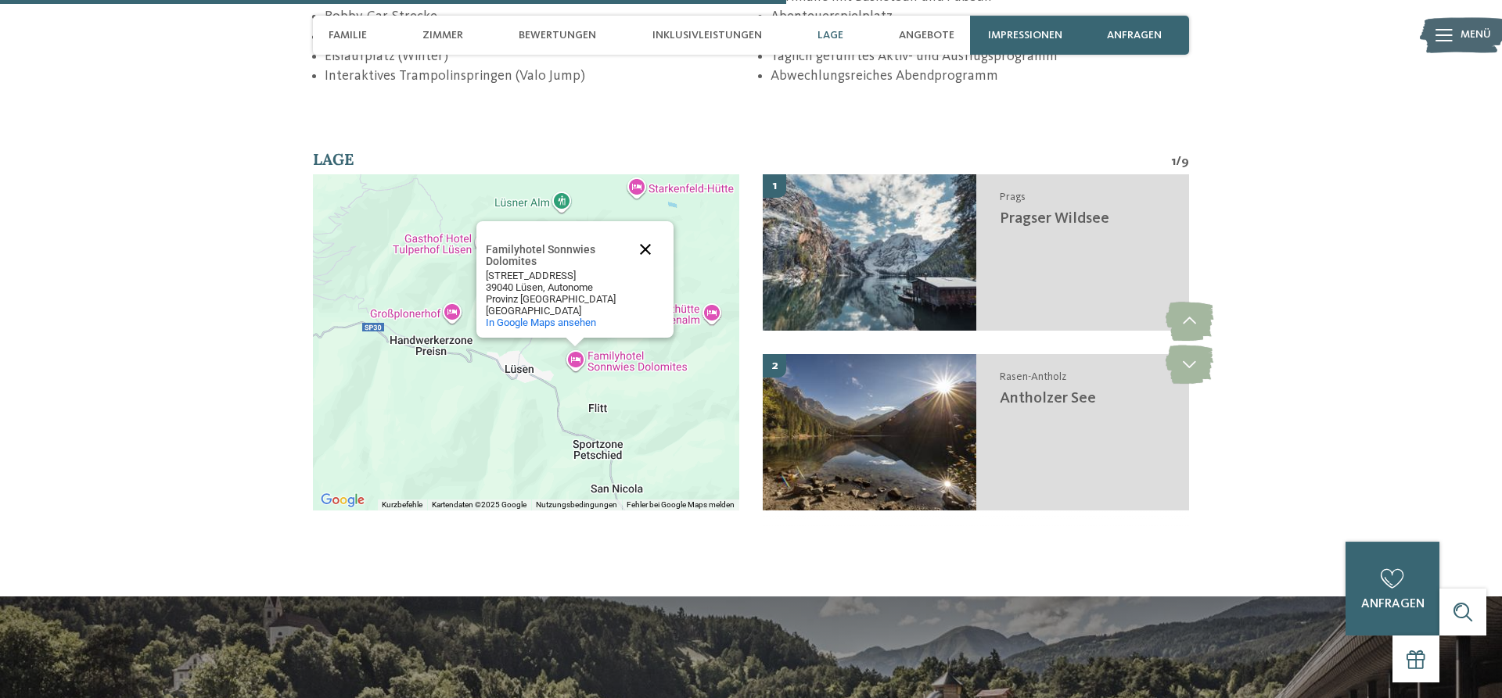
click at [639, 251] on button "Schließen" at bounding box center [645, 250] width 38 height 38
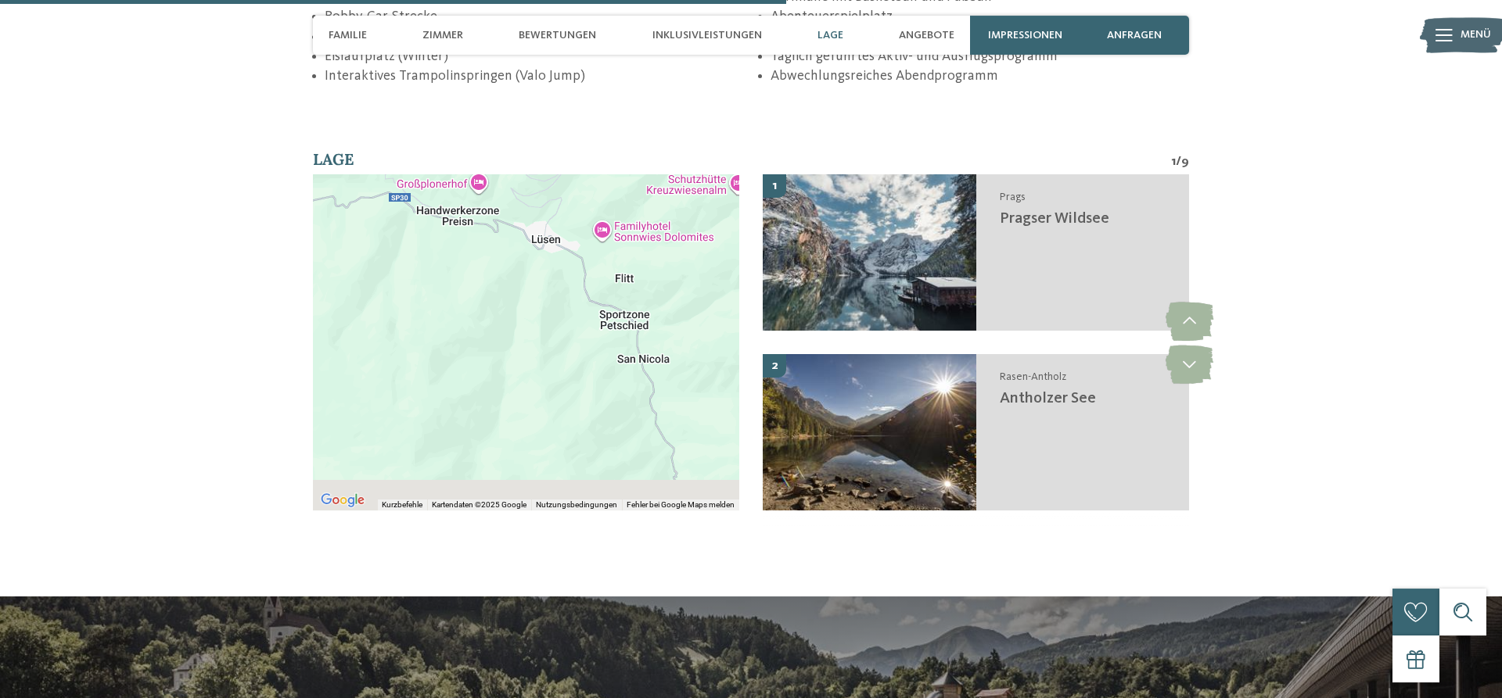
drag, startPoint x: 565, startPoint y: 364, endPoint x: 586, endPoint y: 212, distance: 153.2
click at [586, 212] on div at bounding box center [526, 342] width 426 height 336
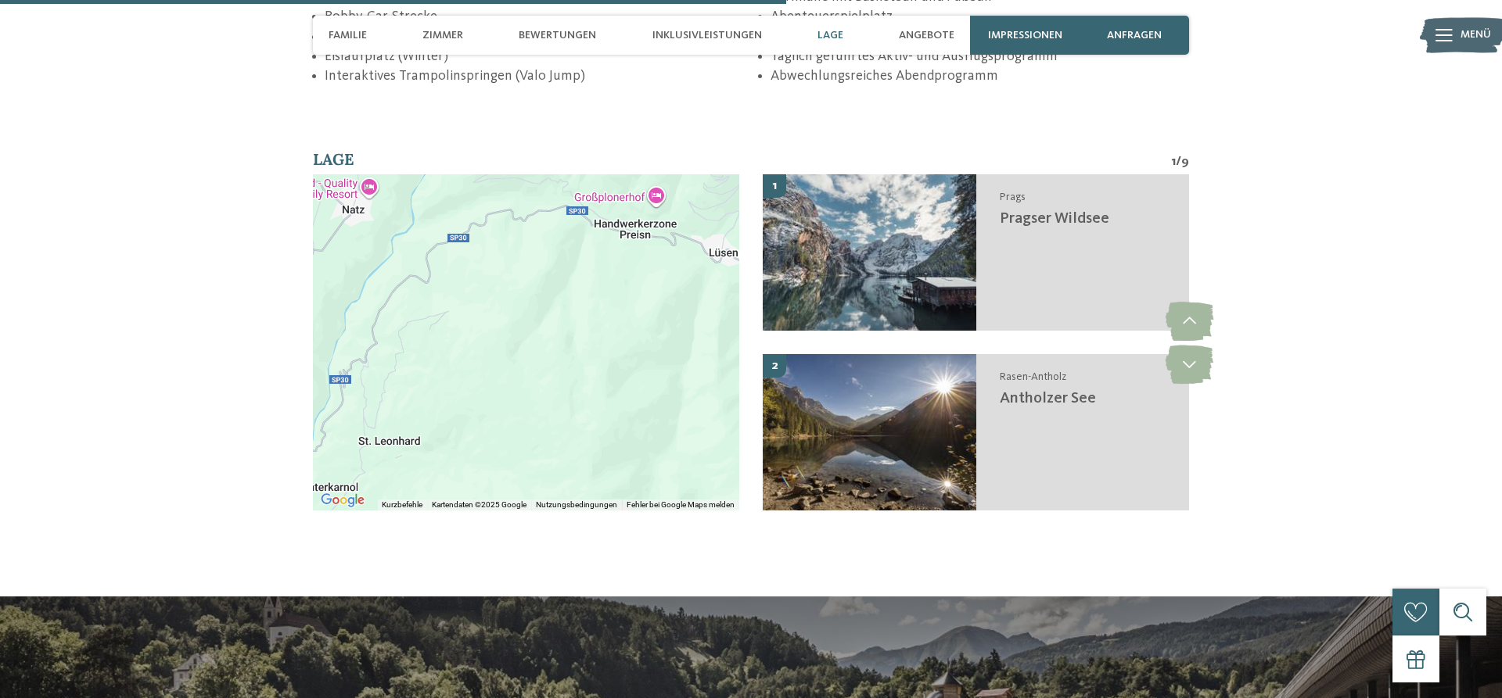
drag, startPoint x: 556, startPoint y: 334, endPoint x: 753, endPoint y: 366, distance: 199.7
click at [739, 366] on div "Verwende Strg+Scrollen zum Zoomen der Karte" at bounding box center [526, 342] width 426 height 336
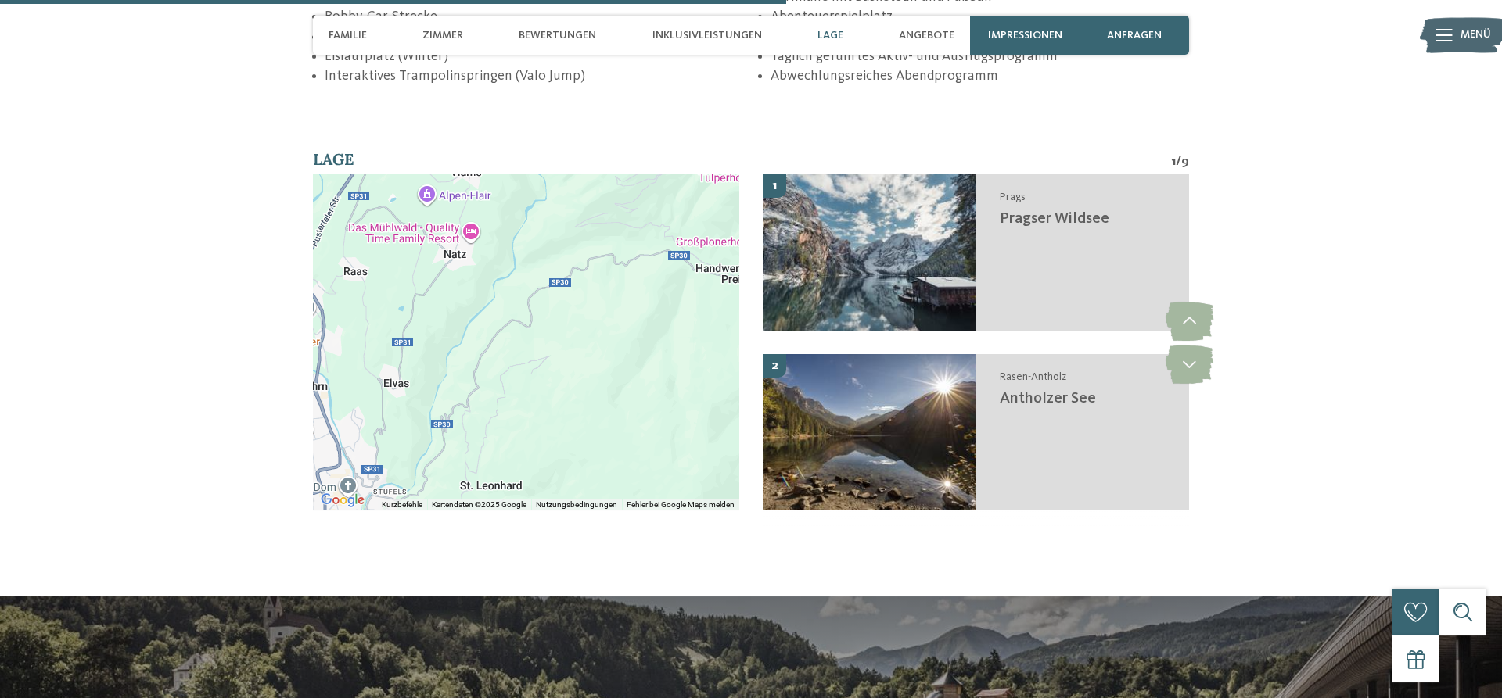
drag, startPoint x: 585, startPoint y: 409, endPoint x: 696, endPoint y: 461, distance: 122.8
click at [696, 461] on div at bounding box center [526, 342] width 426 height 336
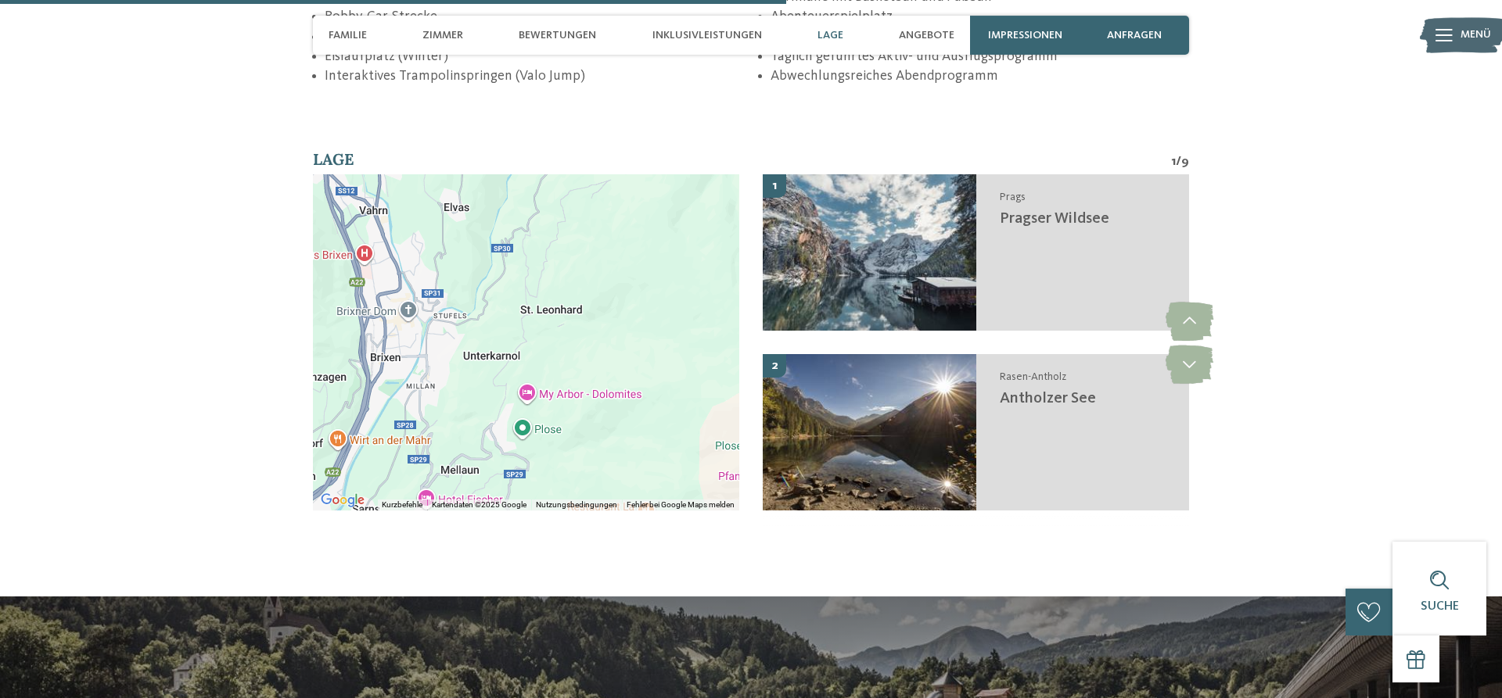
drag, startPoint x: 490, startPoint y: 435, endPoint x: 558, endPoint y: 232, distance: 213.7
click at [558, 232] on div at bounding box center [526, 342] width 426 height 336
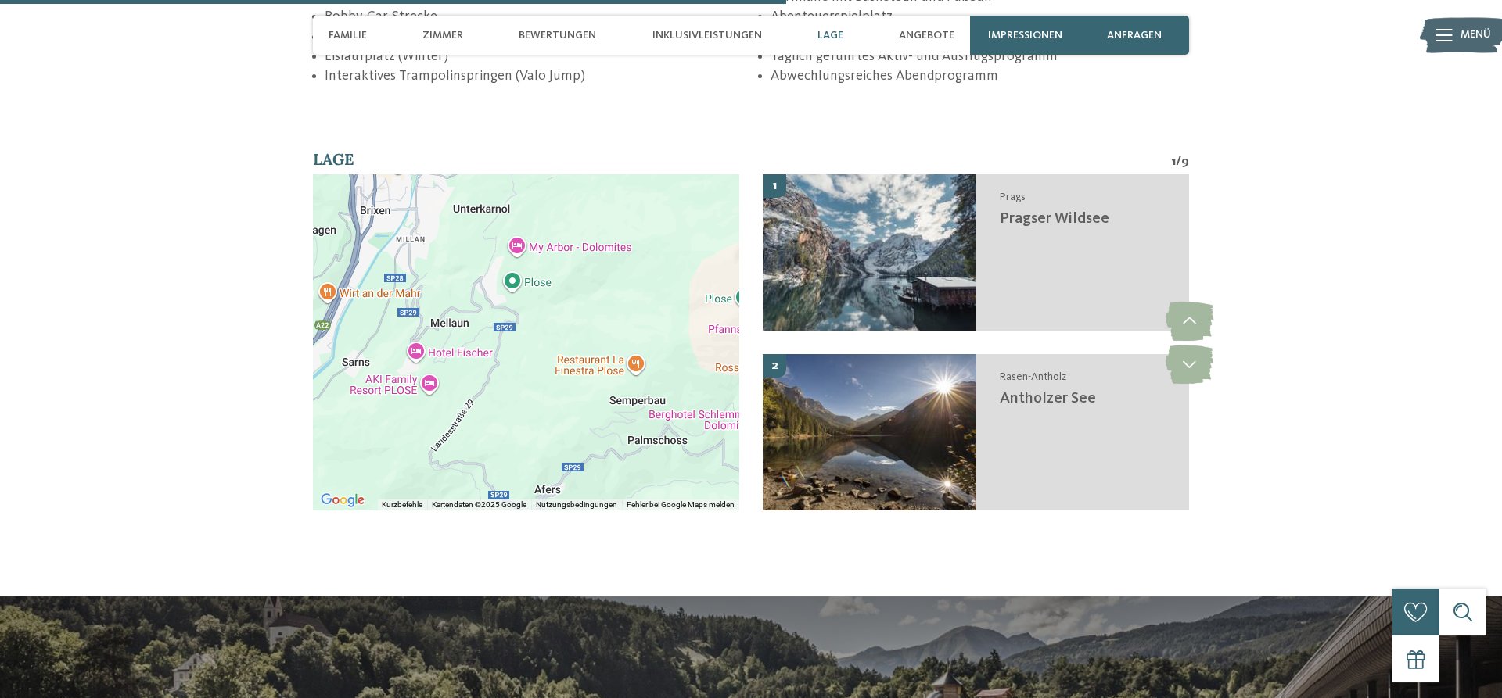
drag, startPoint x: 535, startPoint y: 353, endPoint x: 527, endPoint y: 178, distance: 175.4
click at [527, 178] on div "Verwende Strg+Scrollen zum Zoomen der Karte" at bounding box center [526, 342] width 426 height 336
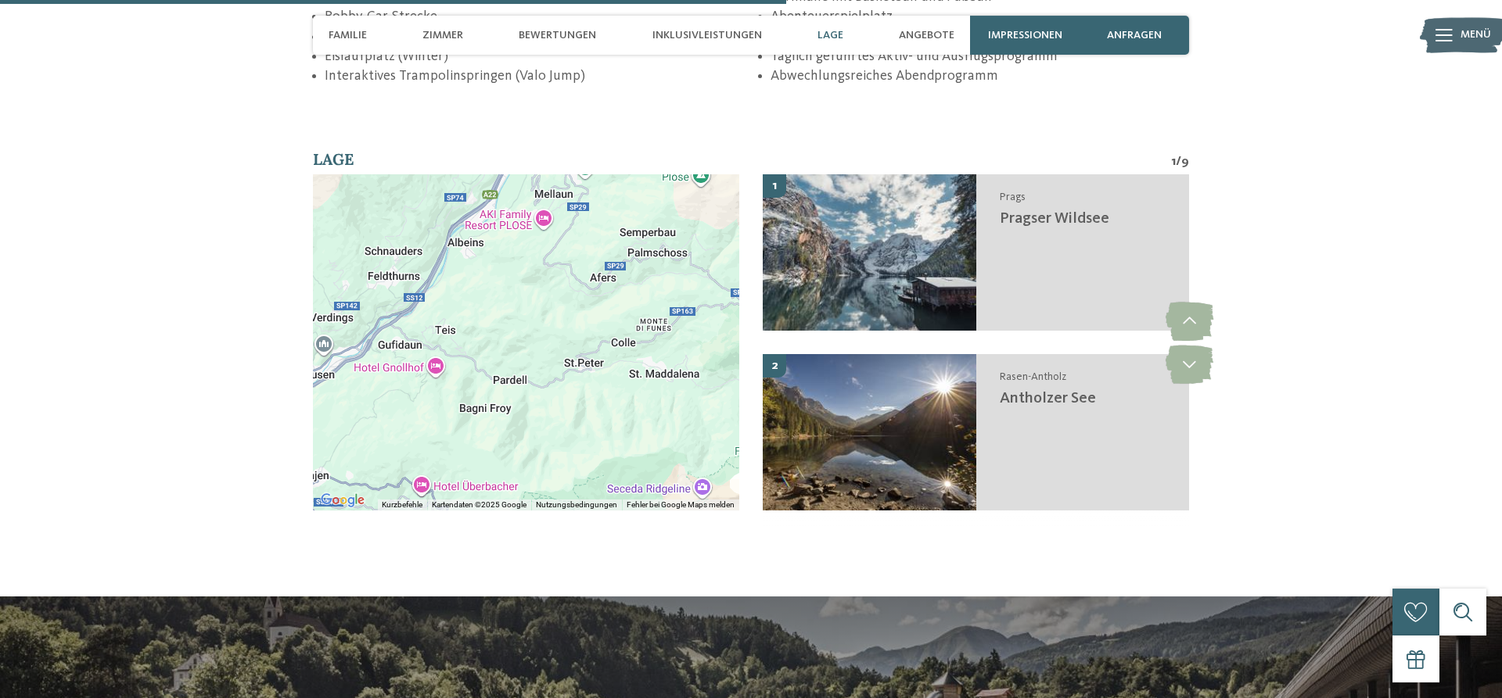
drag, startPoint x: 506, startPoint y: 443, endPoint x: 548, endPoint y: 274, distance: 174.9
click at [548, 274] on div at bounding box center [526, 342] width 426 height 336
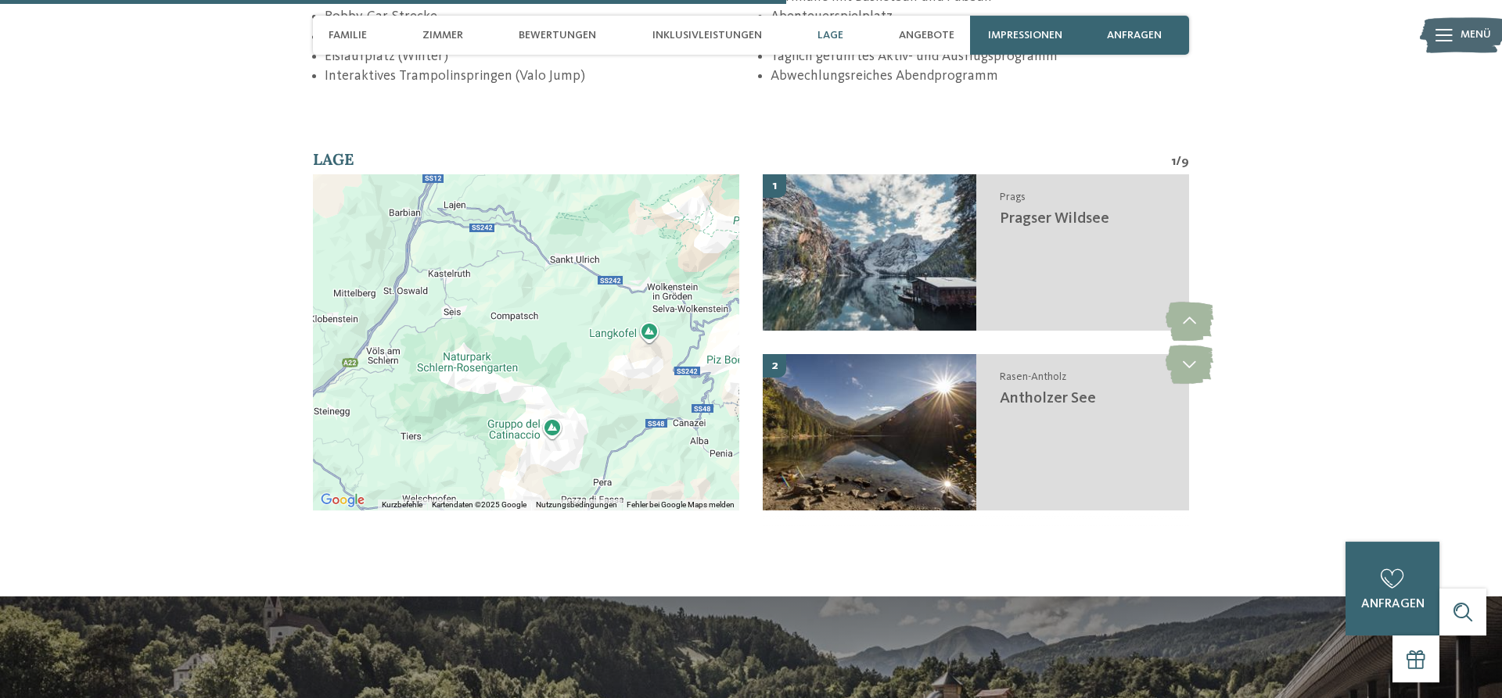
drag, startPoint x: 531, startPoint y: 398, endPoint x: 553, endPoint y: 227, distance: 172.7
click at [553, 227] on div at bounding box center [526, 342] width 426 height 336
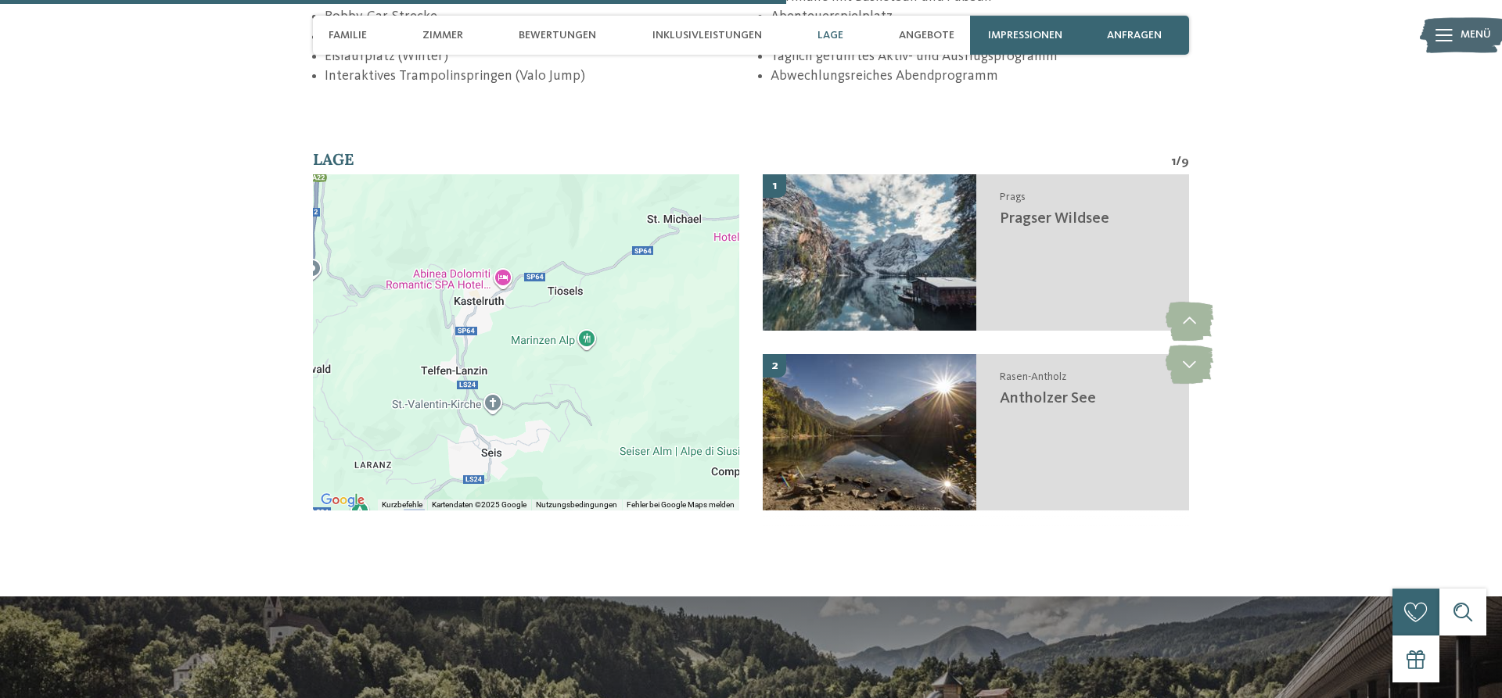
scroll to position [2808, 0]
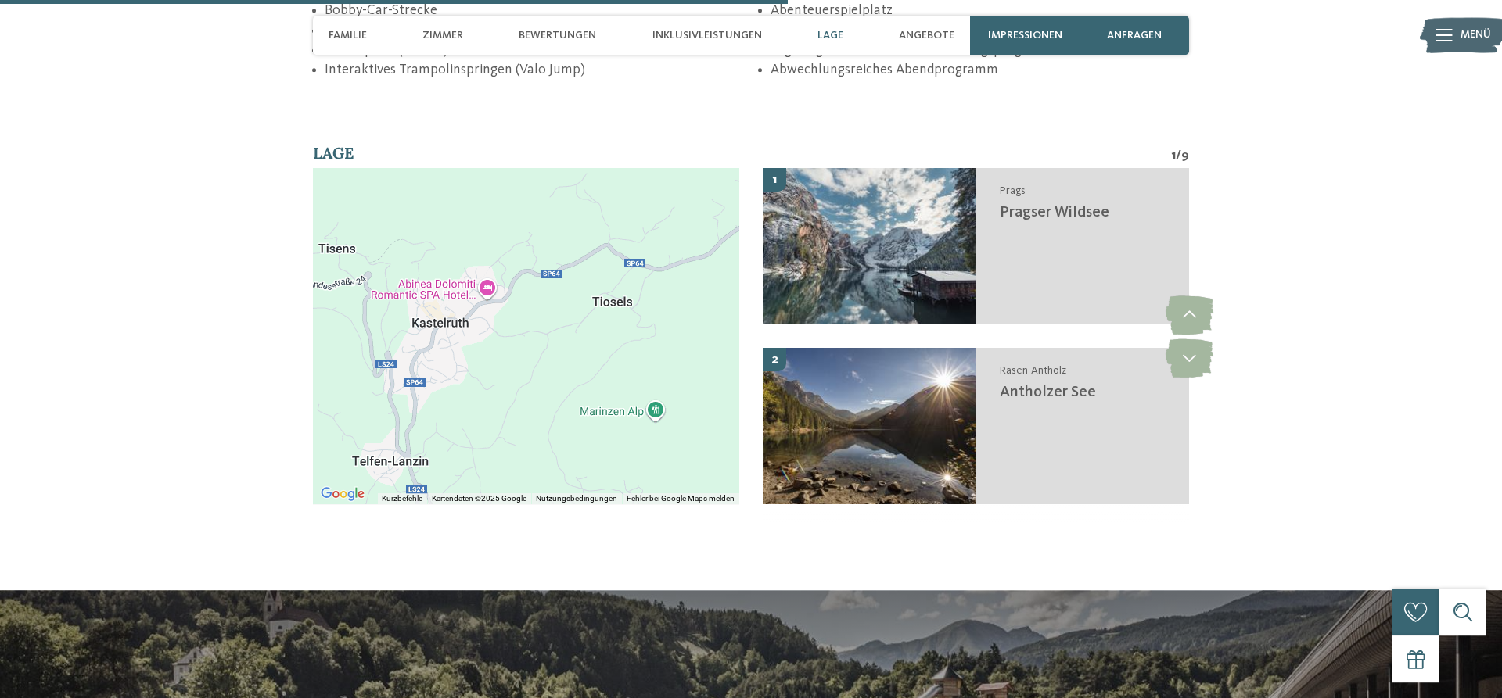
drag, startPoint x: 483, startPoint y: 308, endPoint x: 479, endPoint y: 413, distance: 104.9
click at [479, 413] on div at bounding box center [526, 336] width 426 height 336
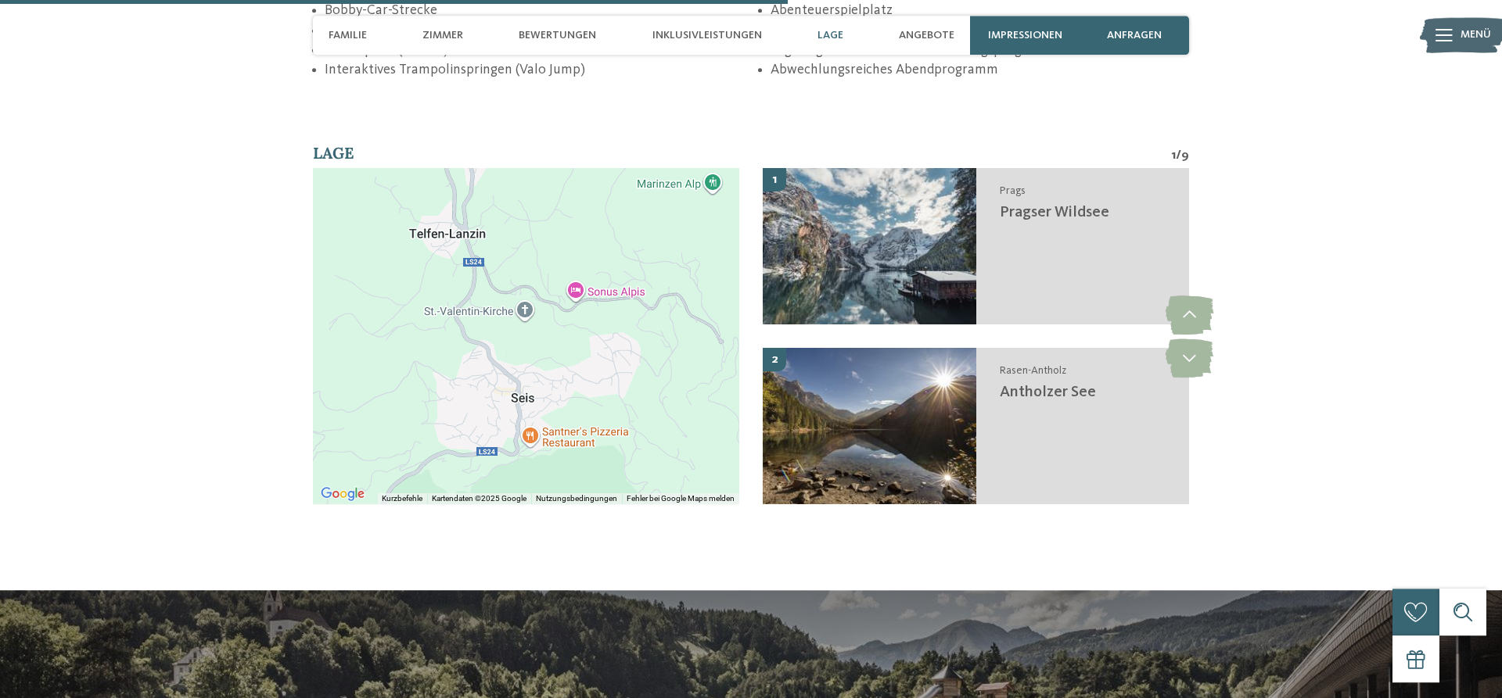
drag, startPoint x: 479, startPoint y: 413, endPoint x: 536, endPoint y: 171, distance: 248.5
click at [536, 171] on div "Verwende Strg+Scrollen zum Zoomen der Karte" at bounding box center [526, 336] width 426 height 336
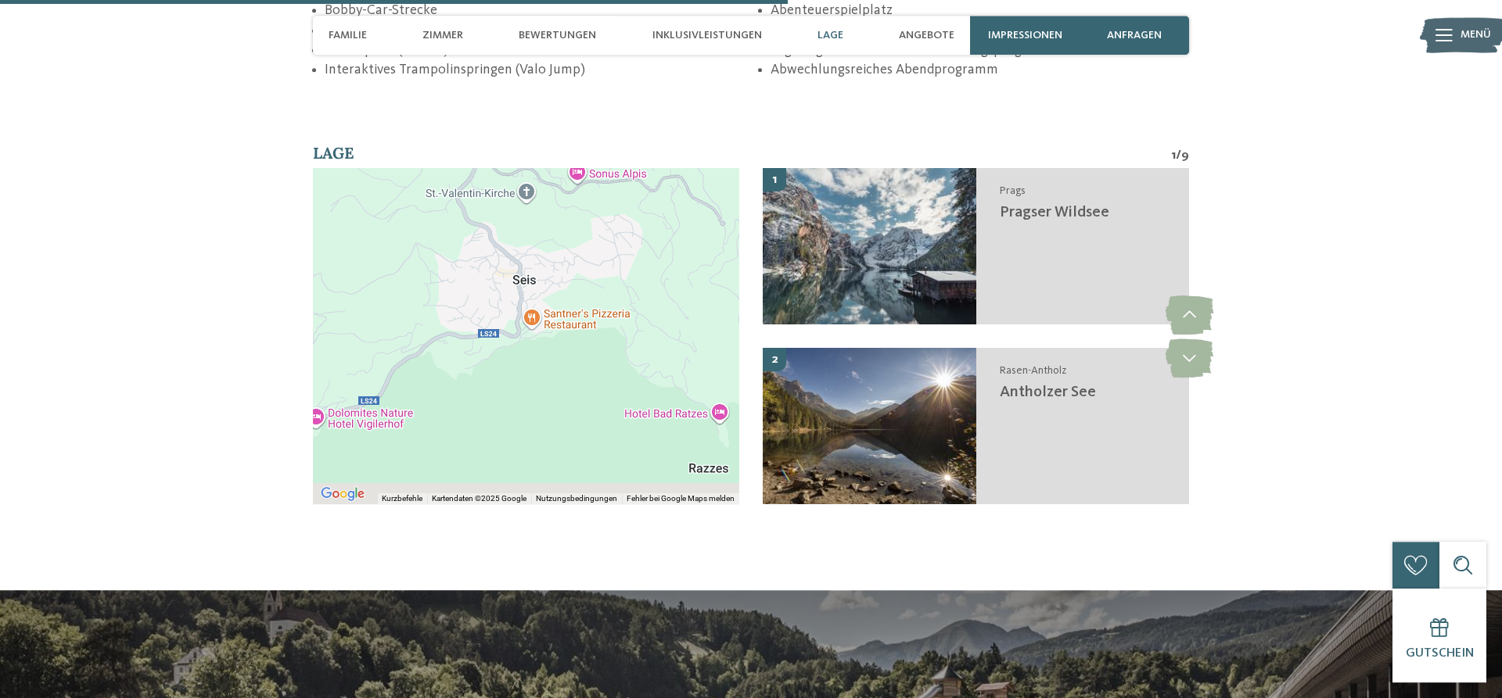
drag, startPoint x: 531, startPoint y: 350, endPoint x: 532, endPoint y: 226, distance: 123.6
click at [532, 226] on div at bounding box center [526, 336] width 426 height 336
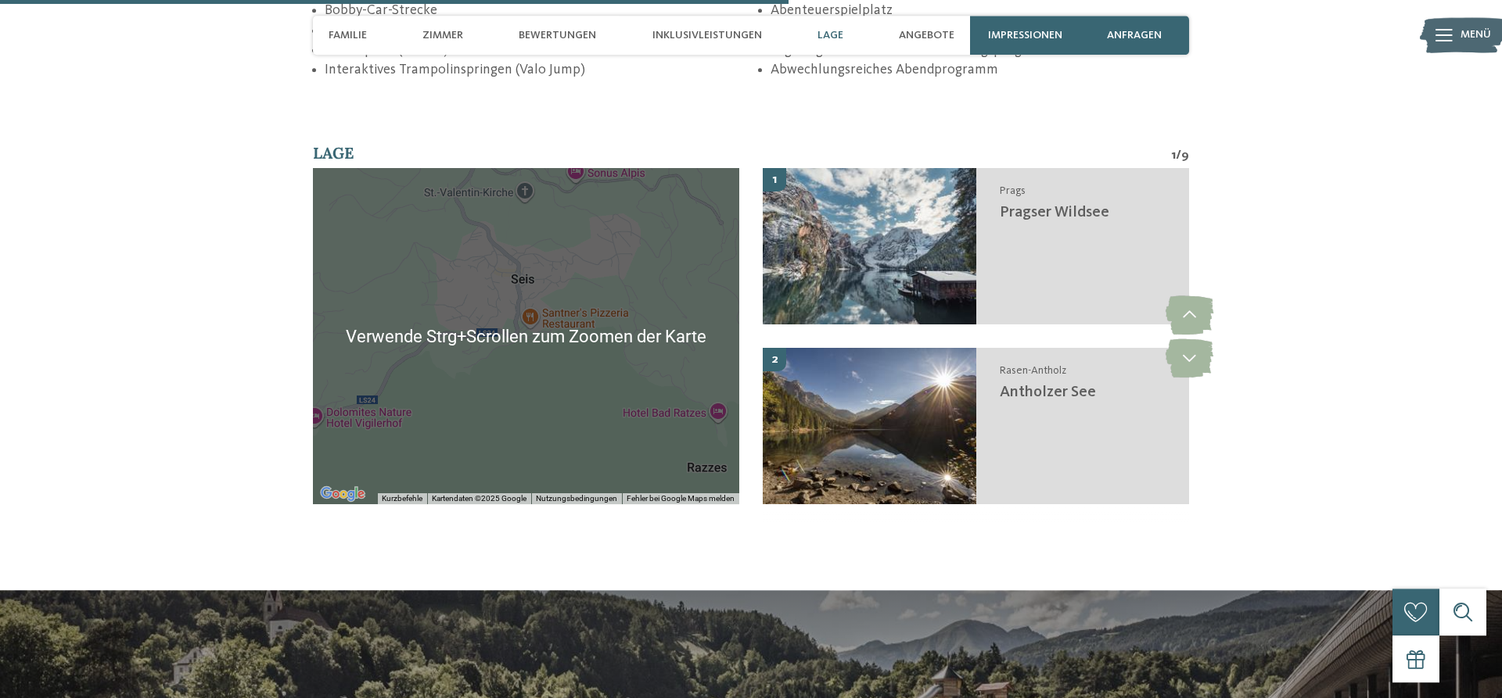
scroll to position [2813, 0]
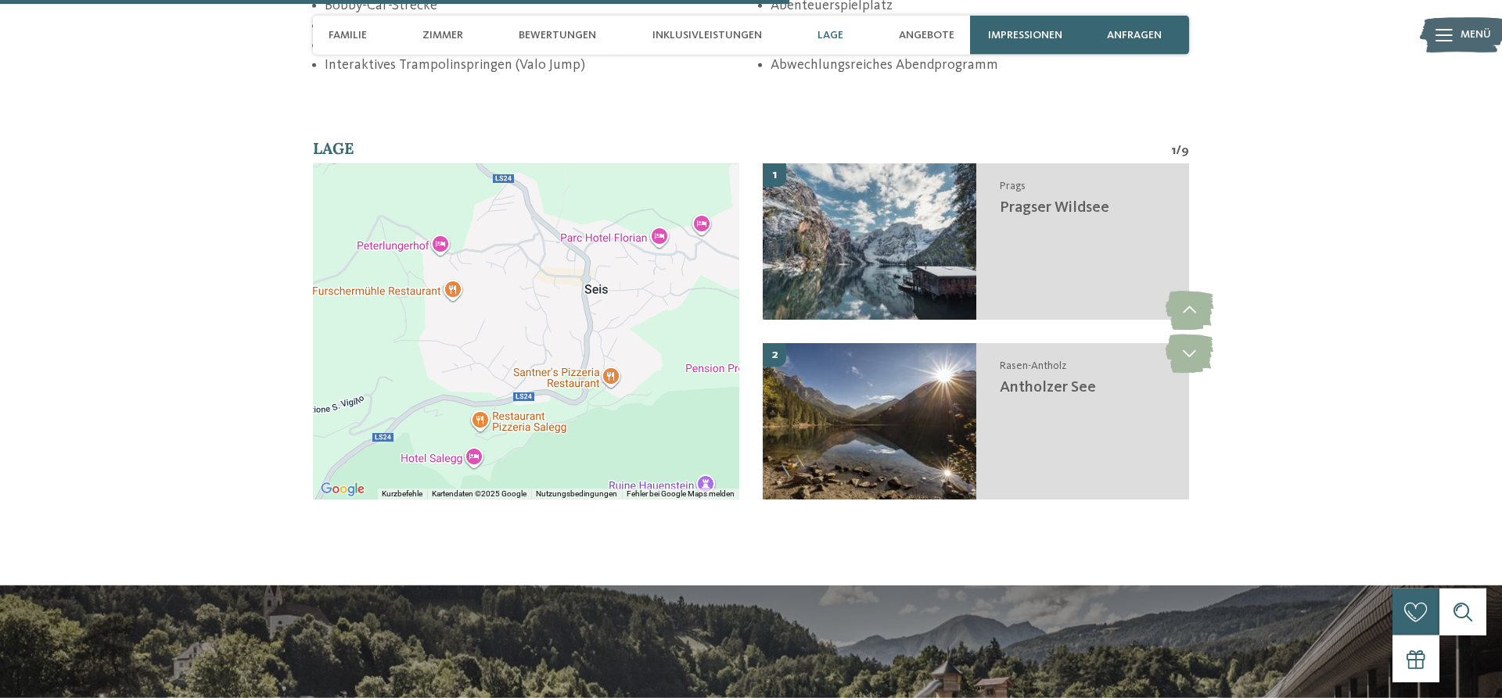
drag, startPoint x: 590, startPoint y: 309, endPoint x: 583, endPoint y: 389, distance: 80.9
click at [583, 389] on div at bounding box center [526, 331] width 426 height 336
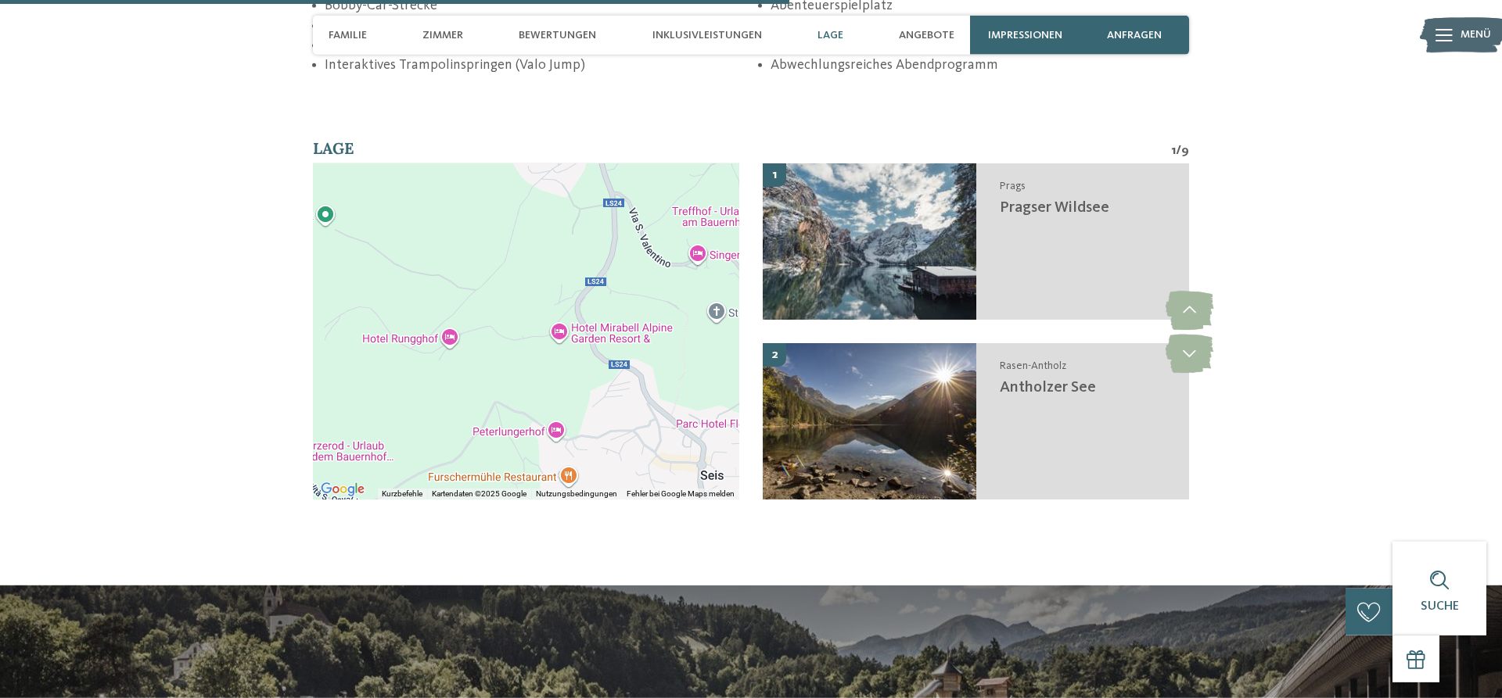
drag, startPoint x: 526, startPoint y: 303, endPoint x: 655, endPoint y: 490, distance: 227.6
click at [655, 490] on div at bounding box center [526, 331] width 426 height 336
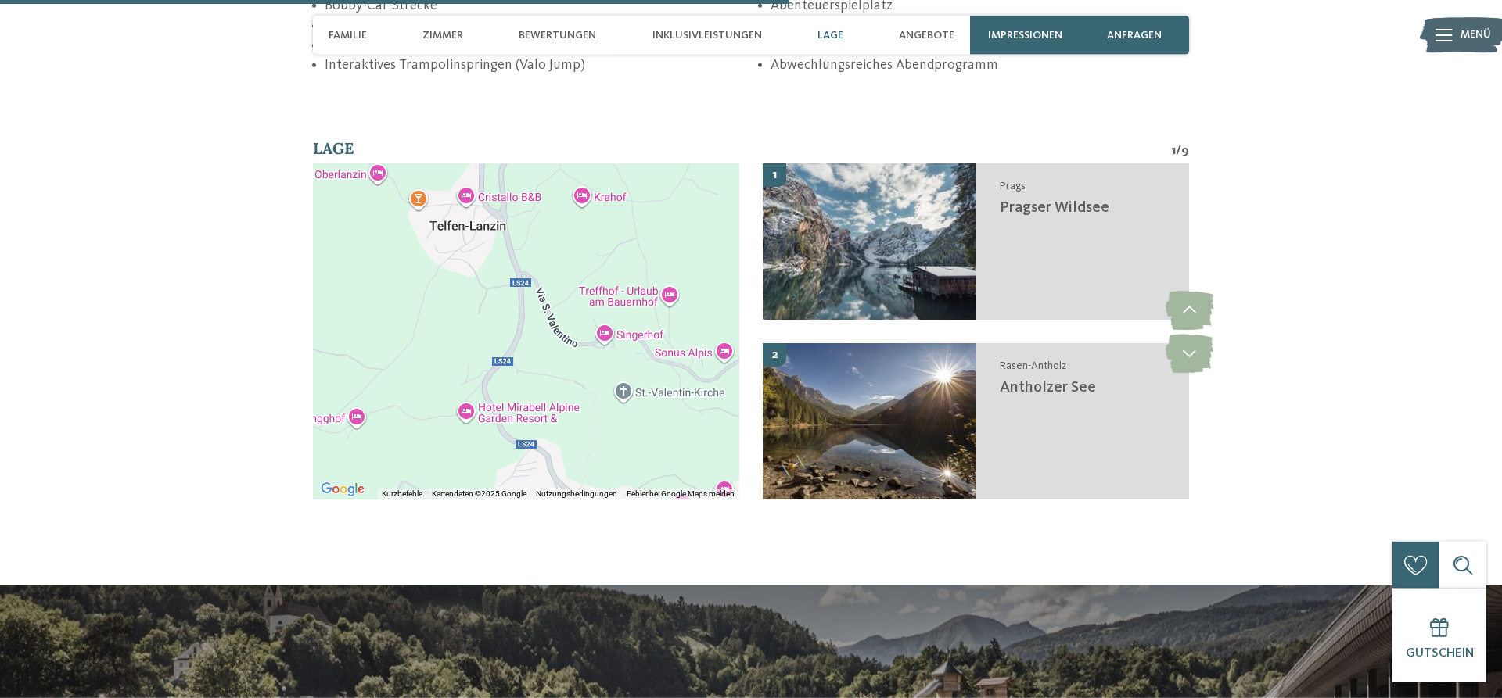
drag, startPoint x: 556, startPoint y: 337, endPoint x: 458, endPoint y: 426, distance: 132.9
click at [458, 426] on div at bounding box center [526, 331] width 426 height 336
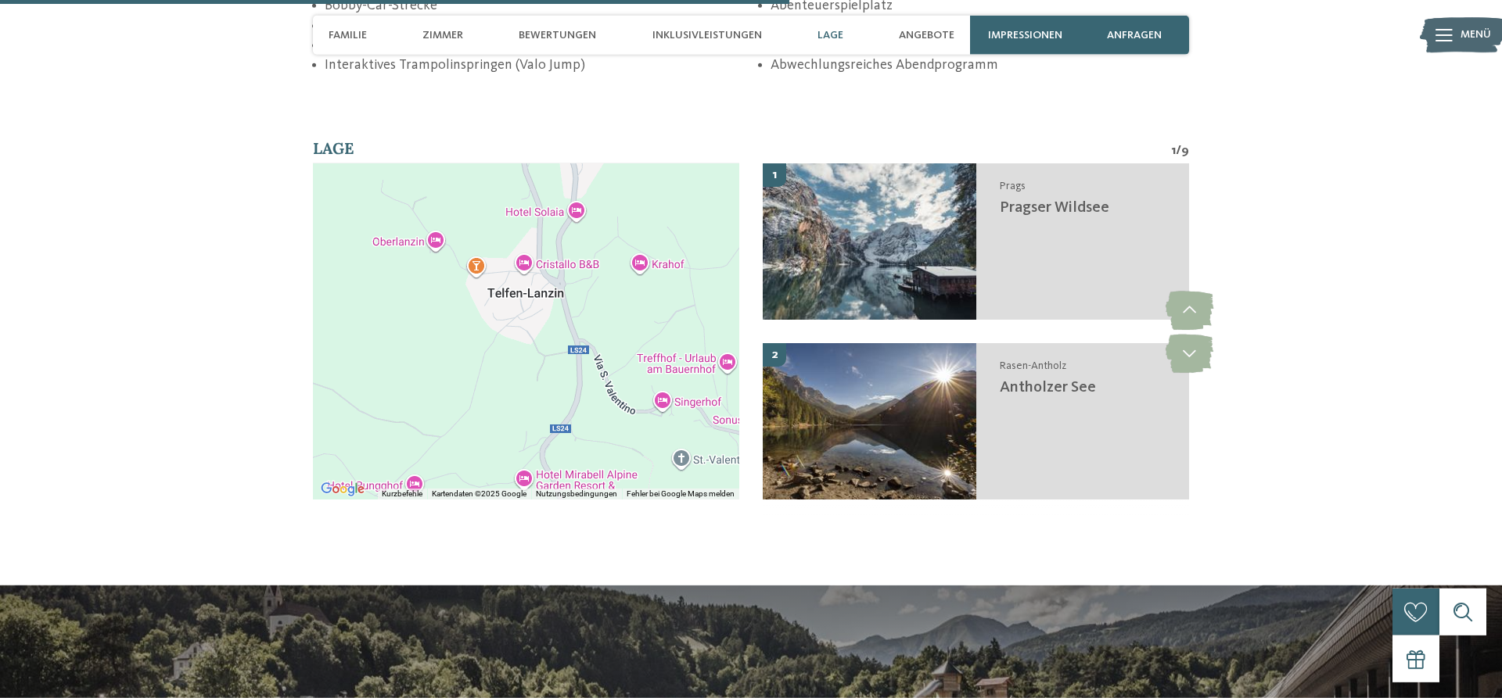
drag, startPoint x: 517, startPoint y: 260, endPoint x: 576, endPoint y: 330, distance: 91.0
click at [576, 330] on div at bounding box center [526, 331] width 426 height 336
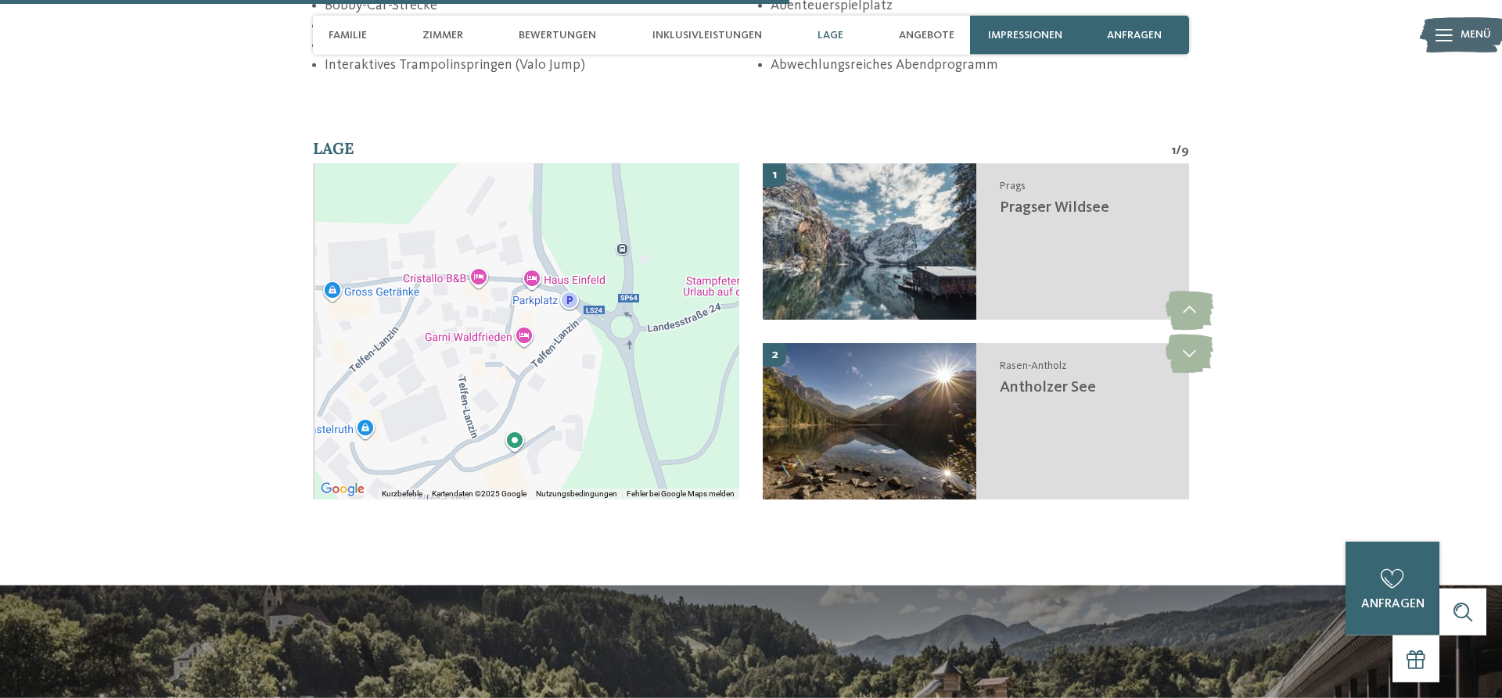
drag, startPoint x: 466, startPoint y: 292, endPoint x: 590, endPoint y: 467, distance: 214.2
click at [590, 467] on div at bounding box center [526, 331] width 426 height 336
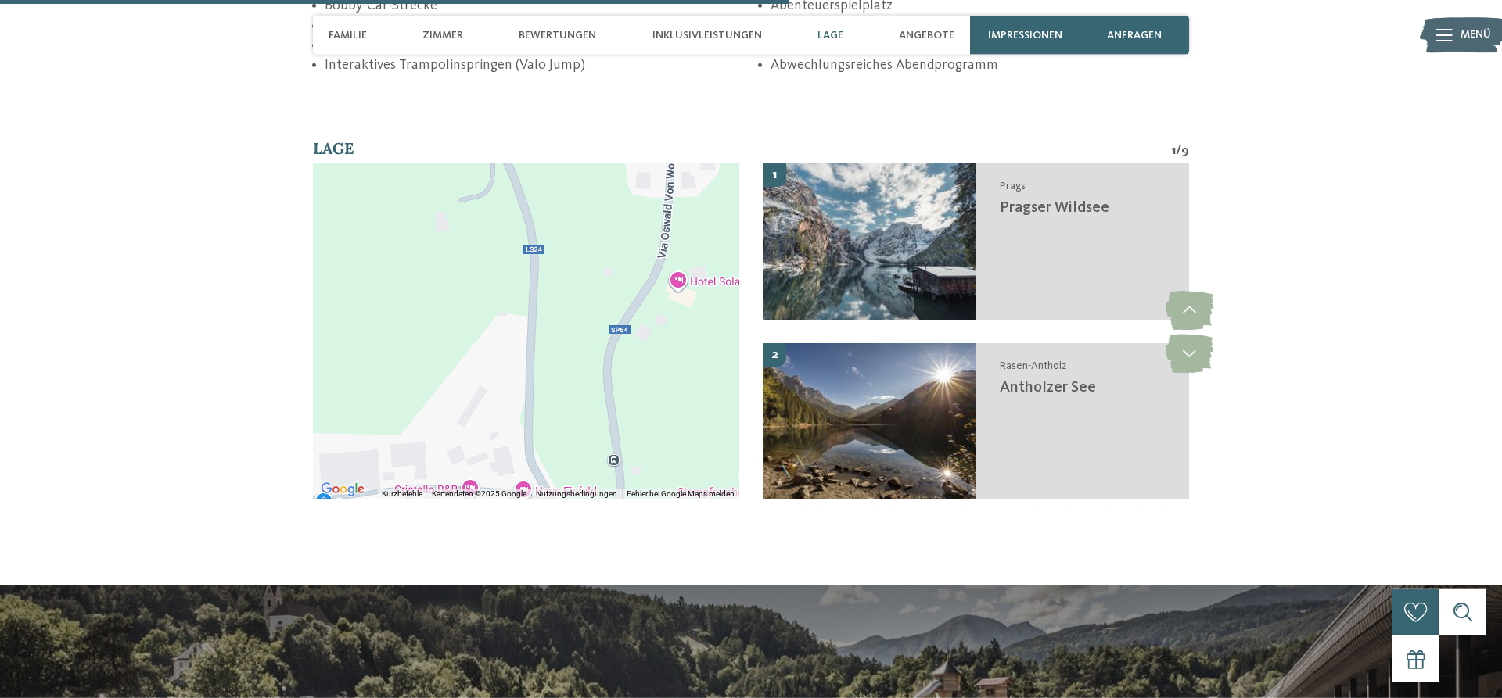
drag, startPoint x: 615, startPoint y: 381, endPoint x: 579, endPoint y: 638, distance: 259.8
click at [579, 500] on div "Verwende Strg+Scrollen zum Zoomen der Karte" at bounding box center [526, 331] width 426 height 336
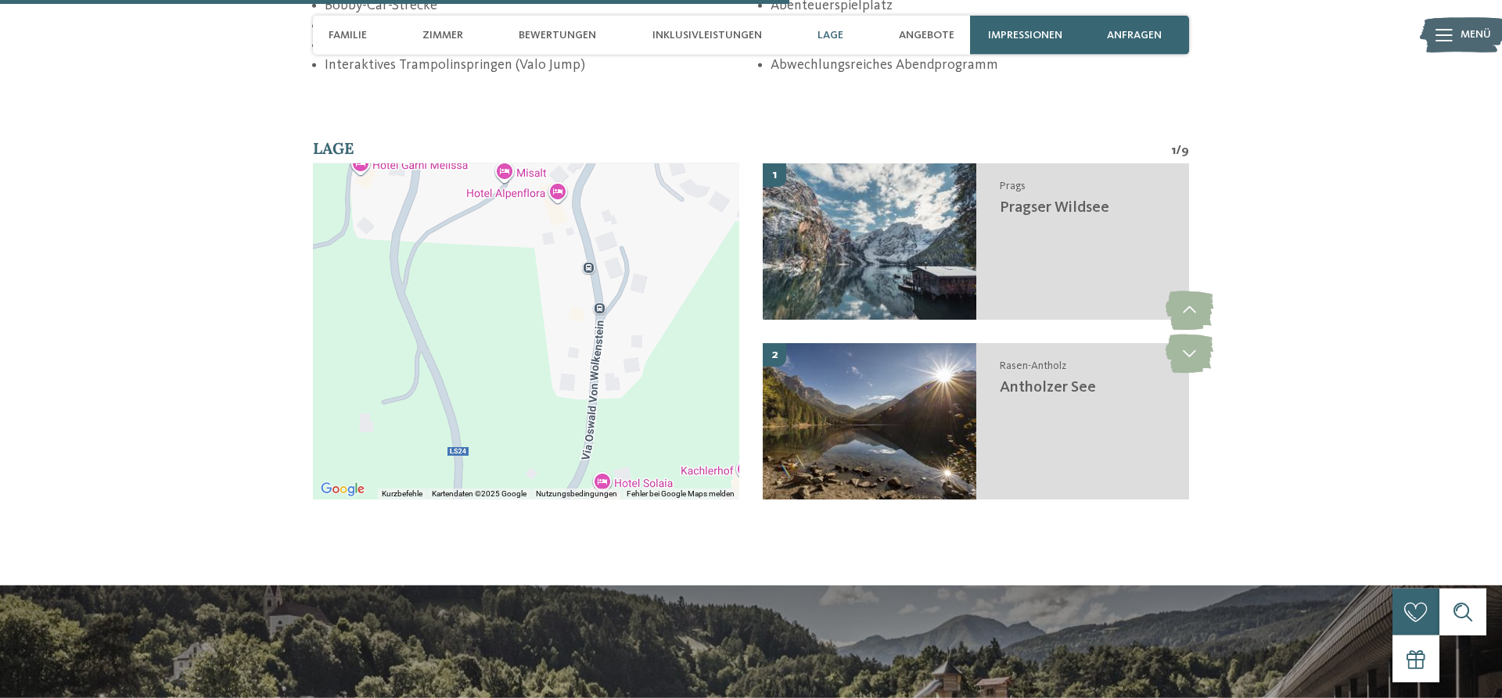
drag, startPoint x: 607, startPoint y: 454, endPoint x: 554, endPoint y: 624, distance: 177.8
click at [554, 500] on div "Verwende Strg+Scrollen zum Zoomen der Karte" at bounding box center [526, 331] width 426 height 336
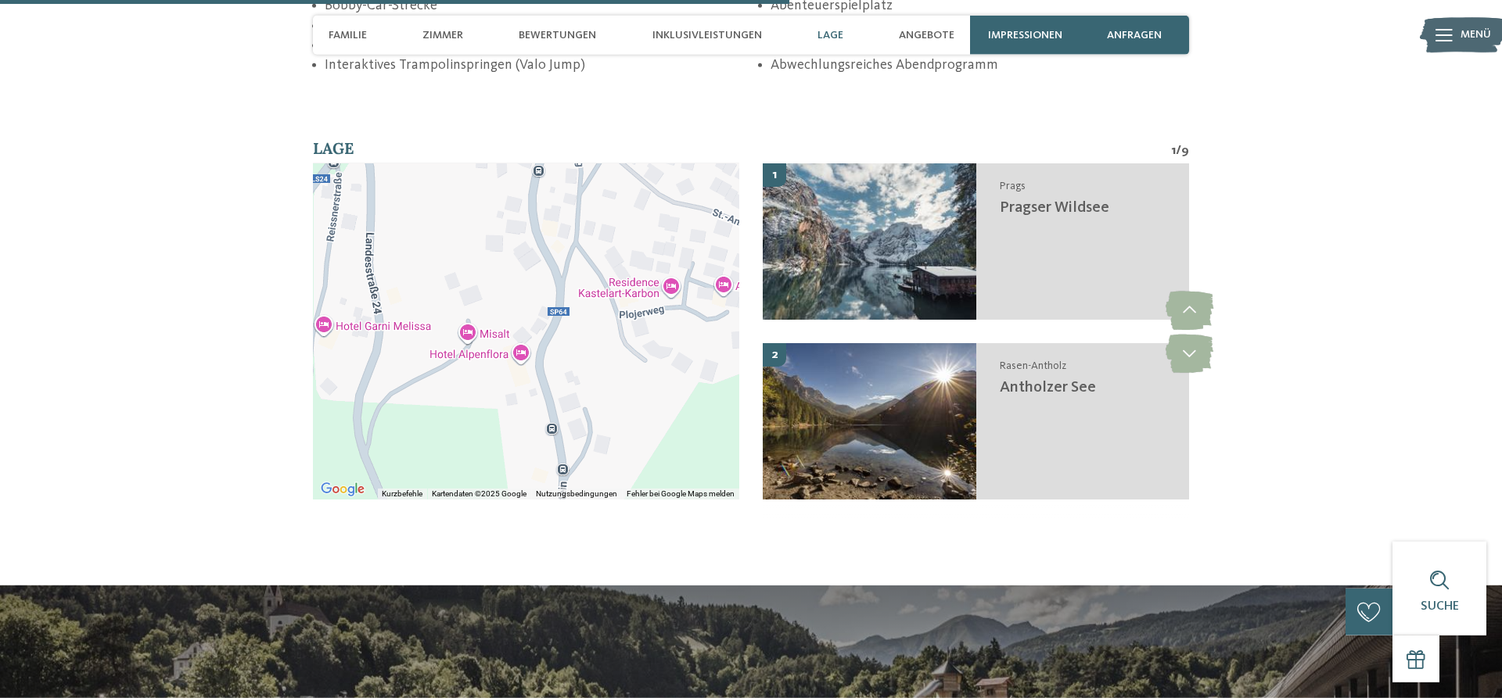
drag, startPoint x: 563, startPoint y: 397, endPoint x: 534, endPoint y: 547, distance: 152.2
click at [534, 500] on div "Verwende Strg+Scrollen zum Zoomen der Karte" at bounding box center [526, 331] width 426 height 336
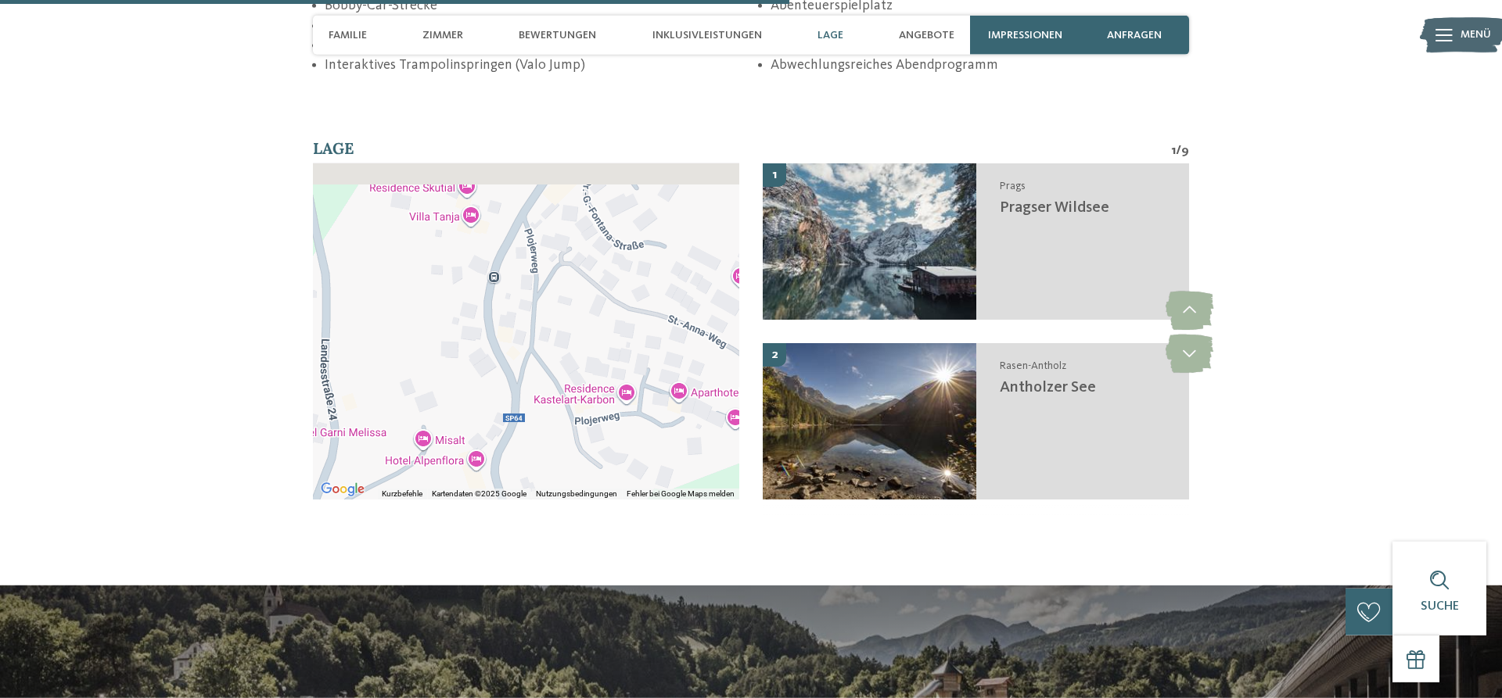
drag, startPoint x: 576, startPoint y: 342, endPoint x: 512, endPoint y: 573, distance: 240.0
click at [512, 500] on div "Verwende Strg+Scrollen zum Zoomen der Karte" at bounding box center [526, 331] width 426 height 336
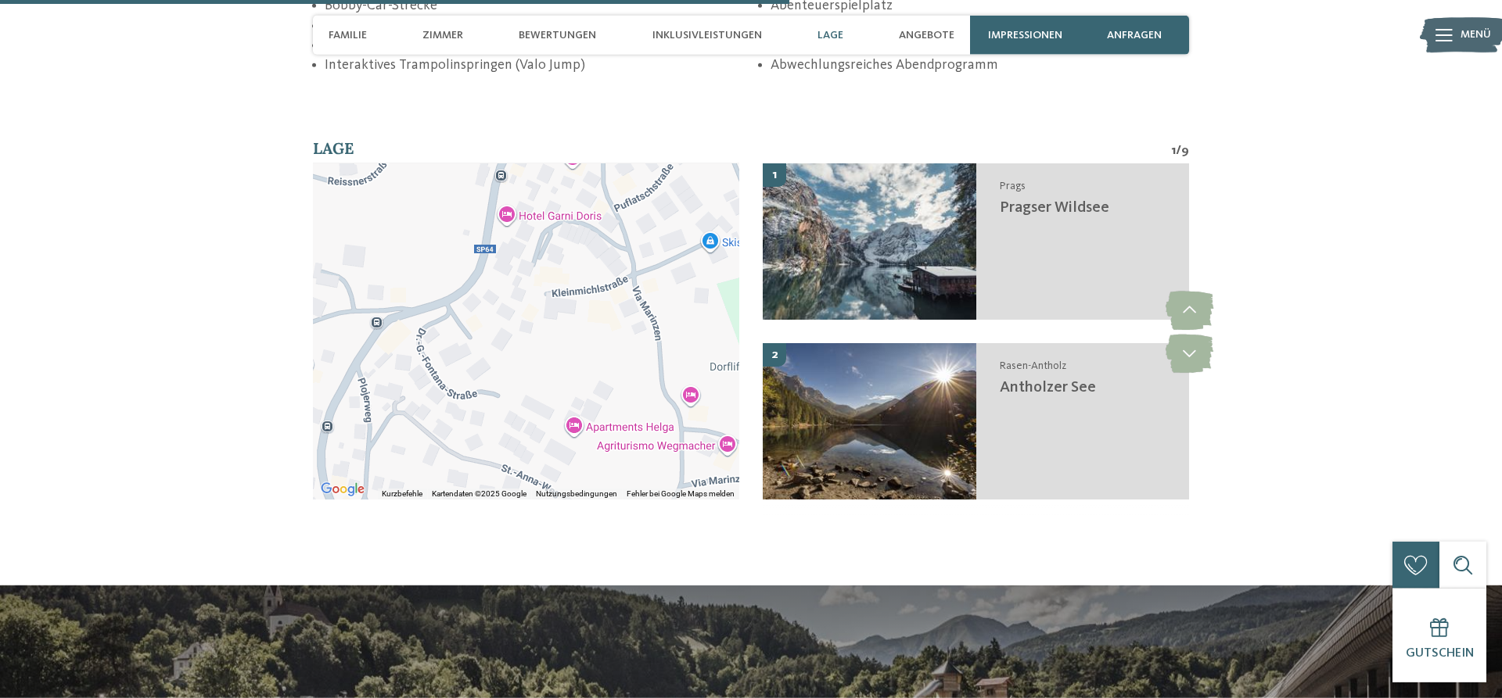
drag, startPoint x: 660, startPoint y: 338, endPoint x: 501, endPoint y: 332, distance: 158.9
click at [501, 332] on div at bounding box center [526, 331] width 426 height 336
